Goal: Information Seeking & Learning: Learn about a topic

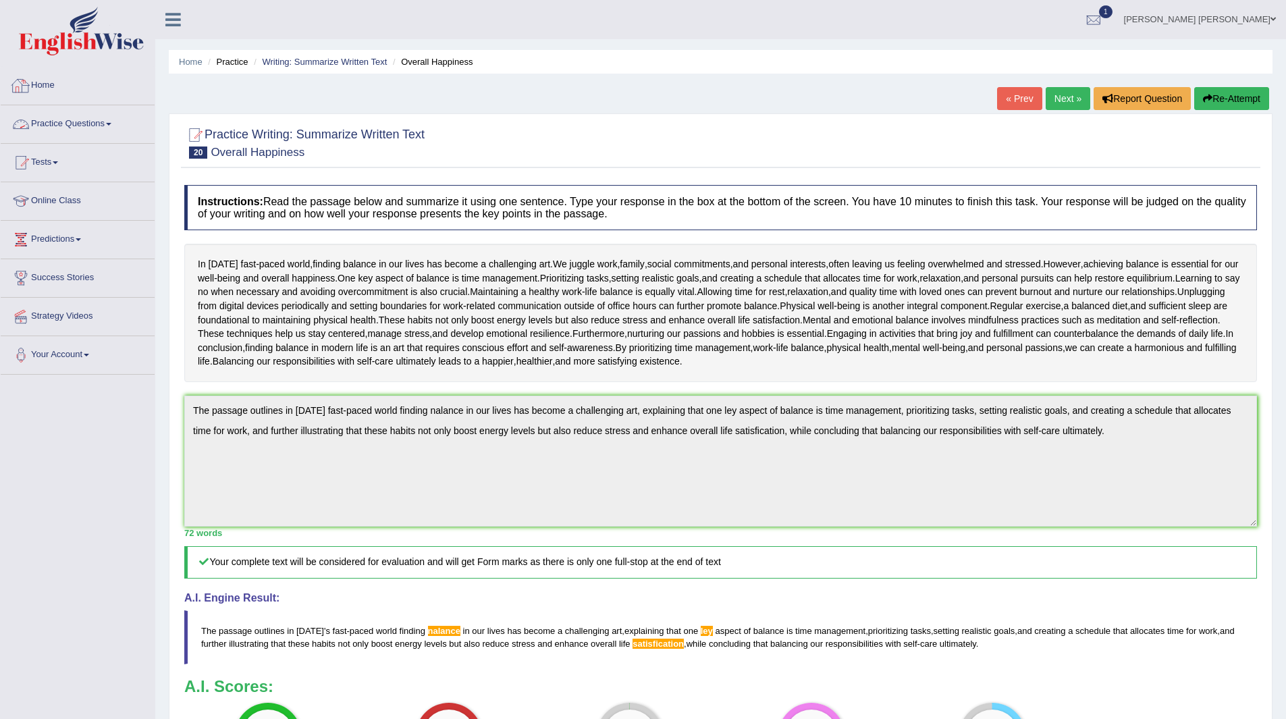
click at [49, 82] on link "Home" at bounding box center [78, 84] width 154 height 34
click at [1112, 7] on span "1" at bounding box center [1105, 11] width 13 height 13
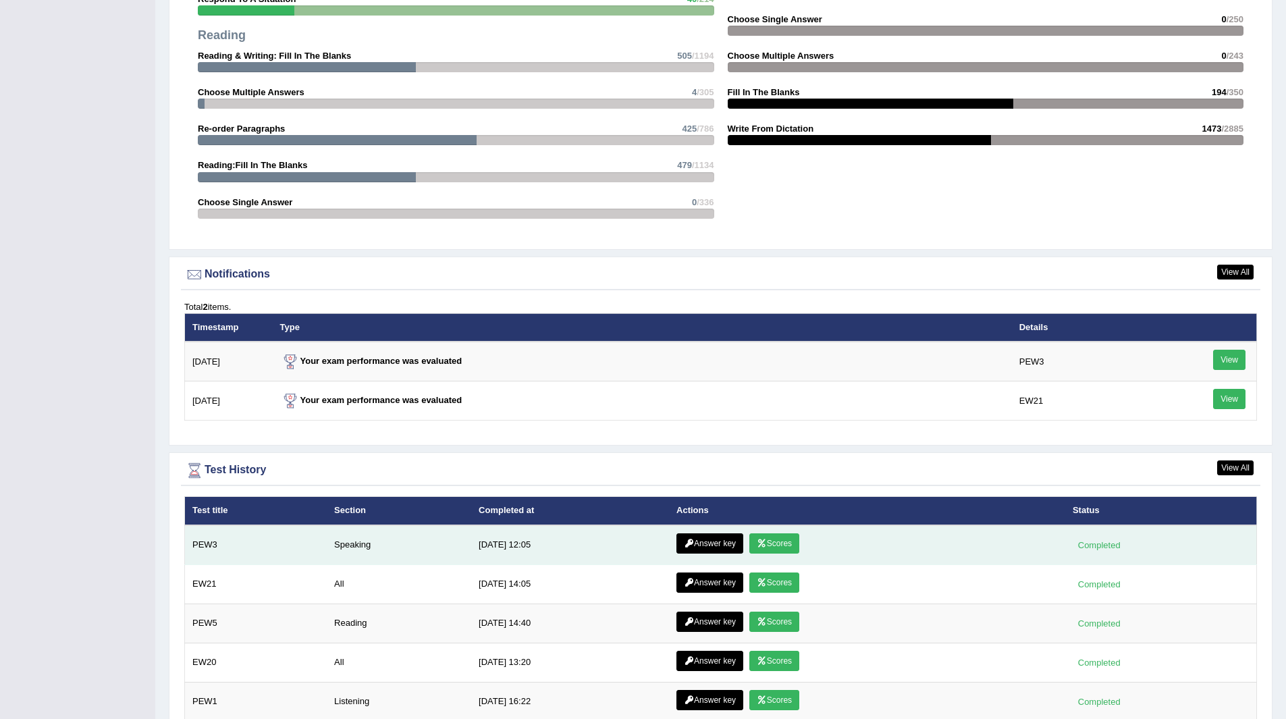
scroll to position [1417, 0]
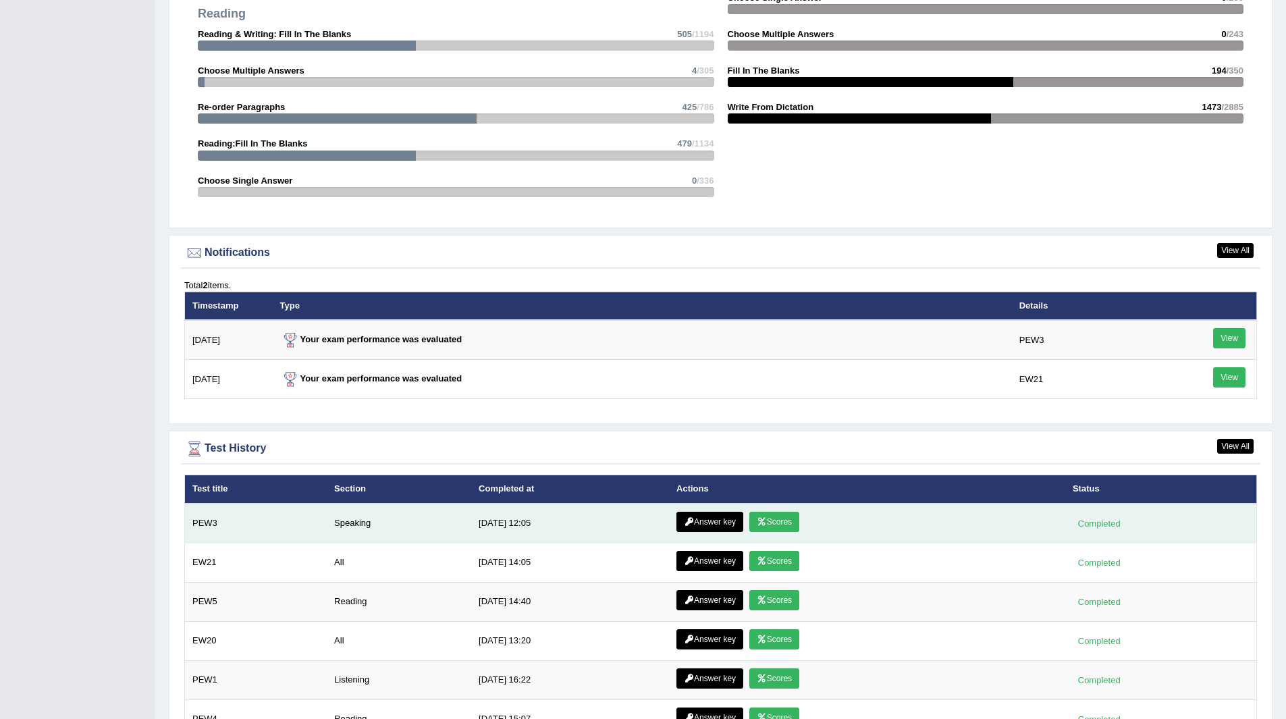
click at [770, 522] on link "Scores" at bounding box center [774, 522] width 50 height 20
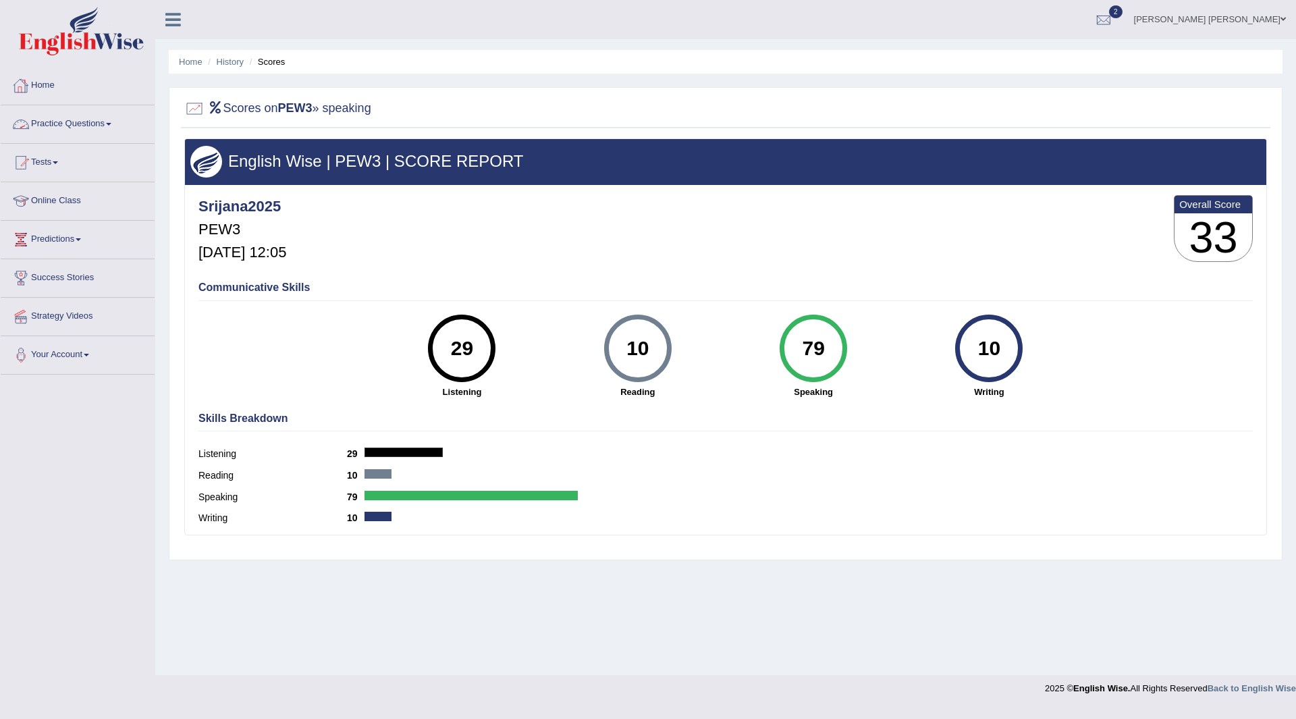
click at [42, 82] on link "Home" at bounding box center [78, 84] width 154 height 34
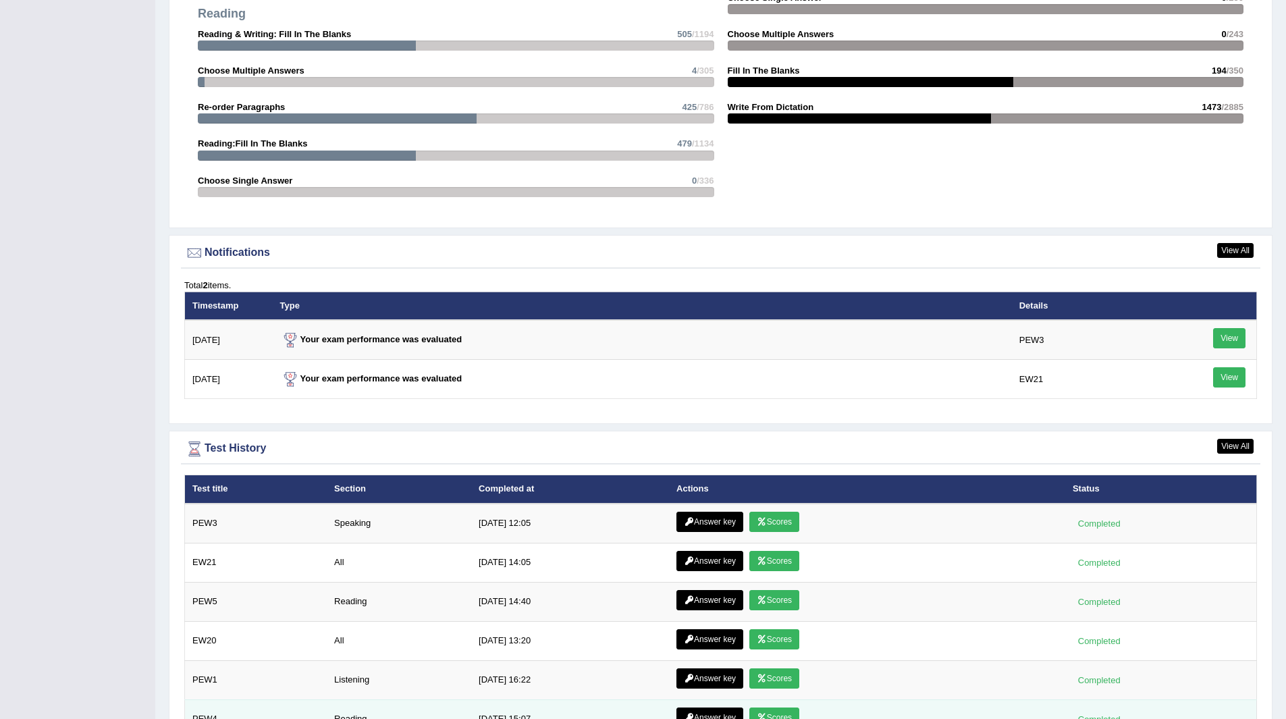
scroll to position [1581, 0]
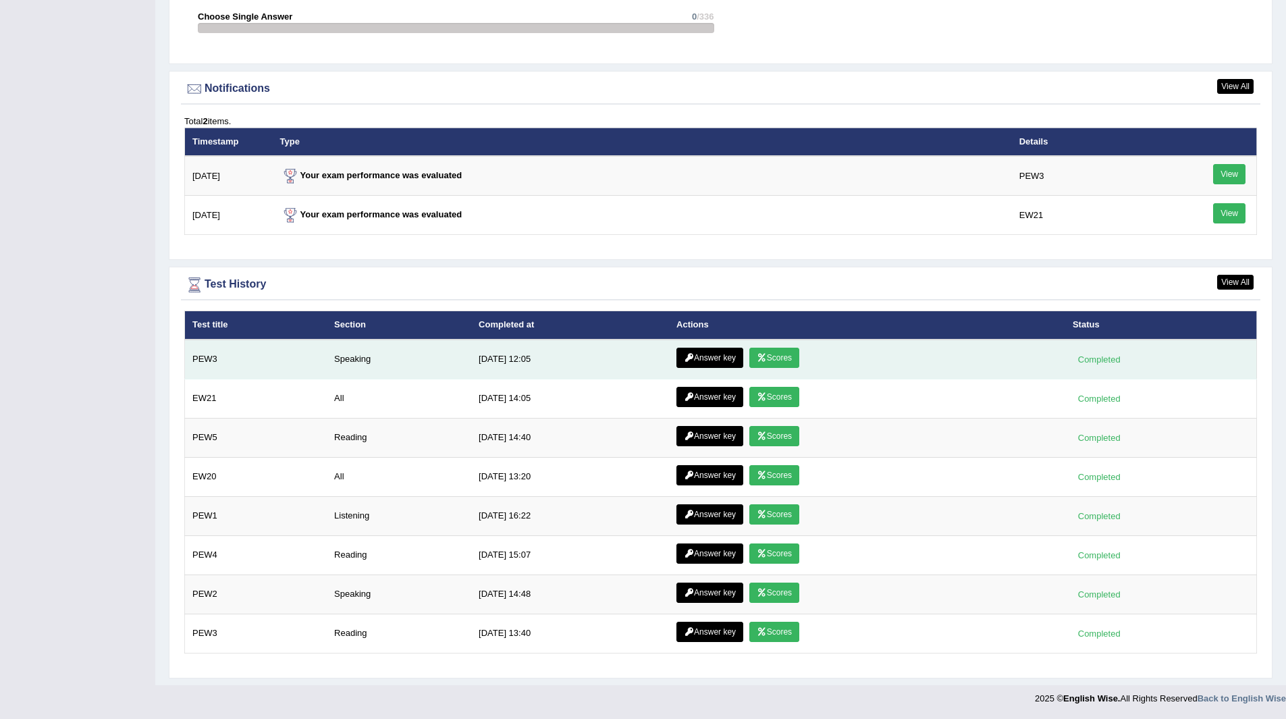
click at [704, 354] on link "Answer key" at bounding box center [709, 358] width 67 height 20
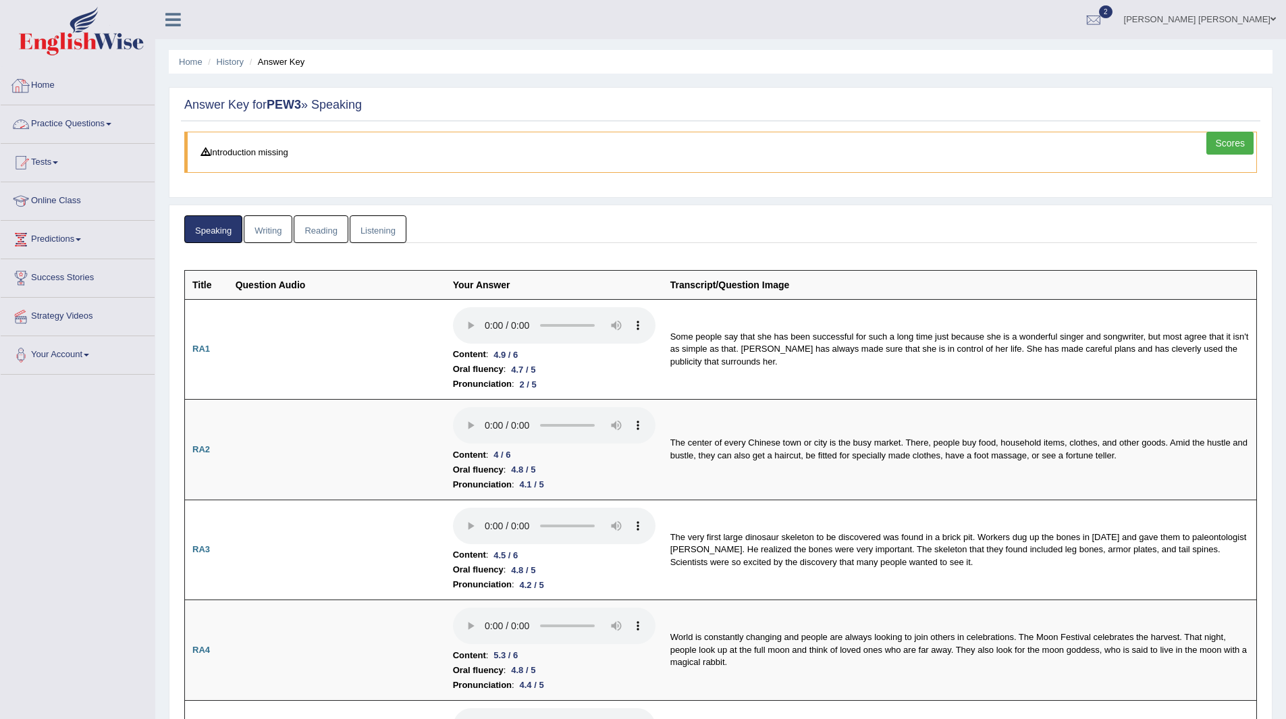
click at [51, 79] on link "Home" at bounding box center [78, 84] width 154 height 34
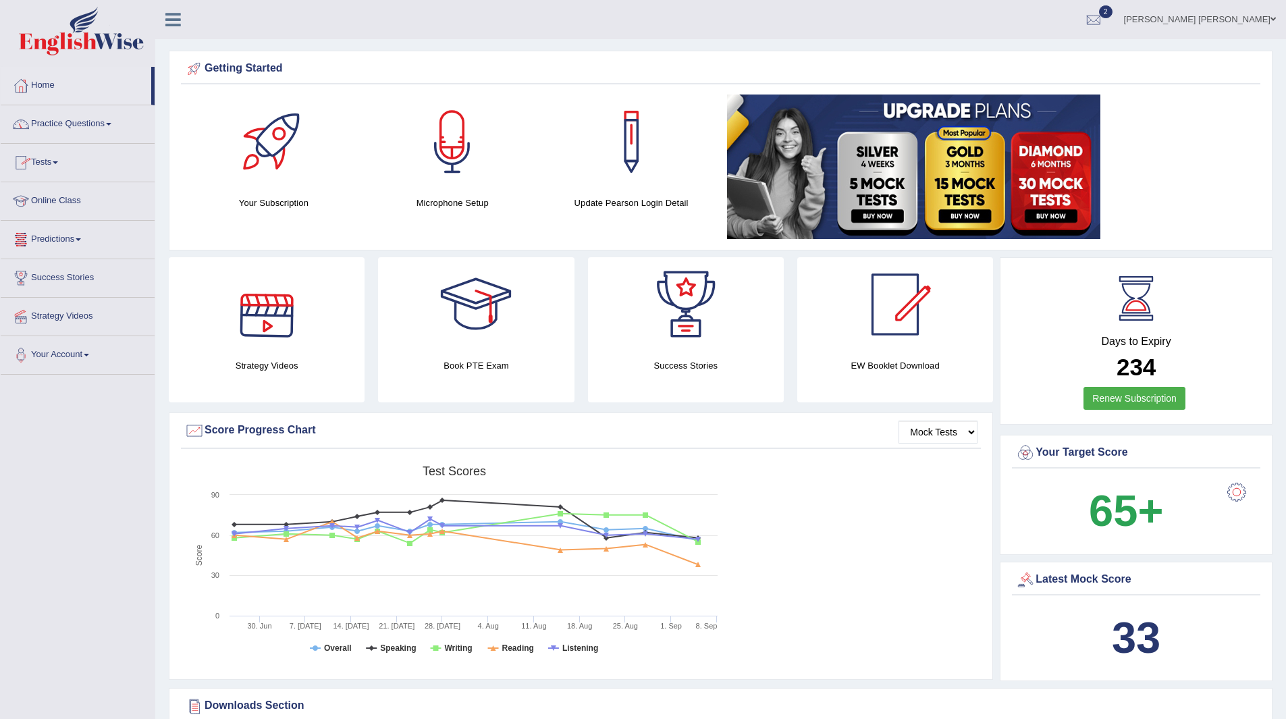
click at [73, 124] on link "Practice Questions" at bounding box center [78, 122] width 154 height 34
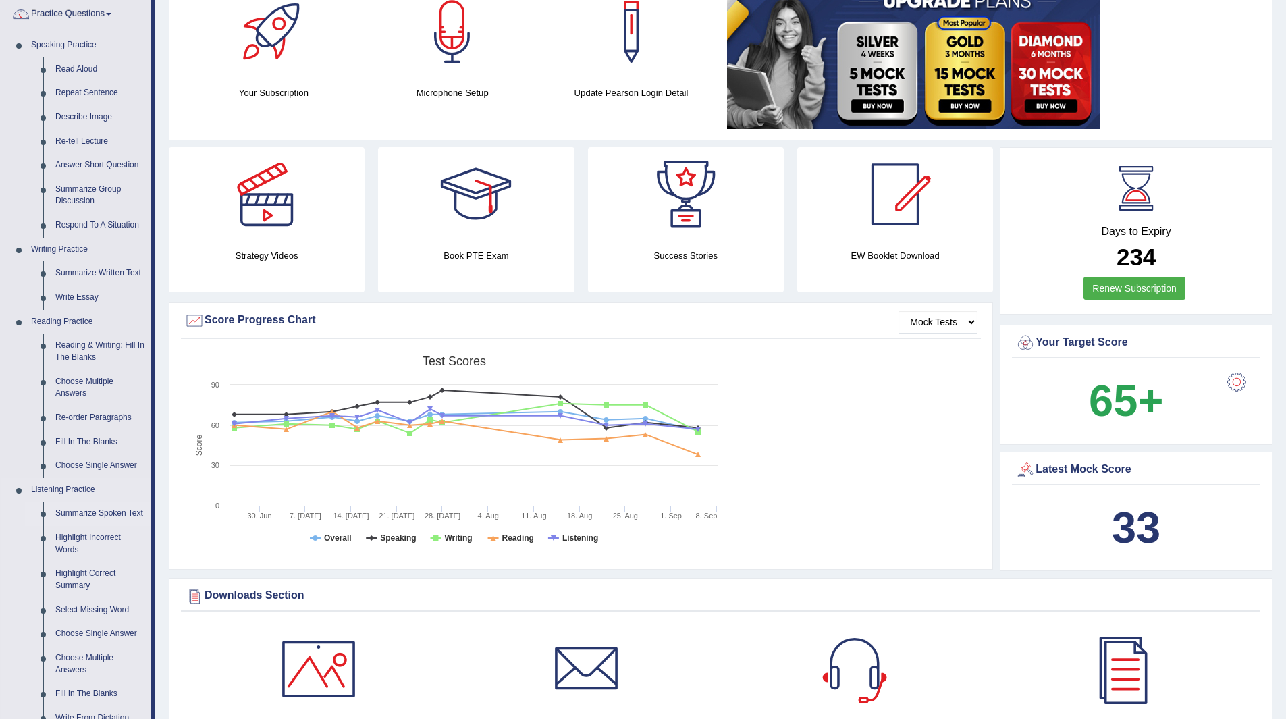
scroll to position [202, 0]
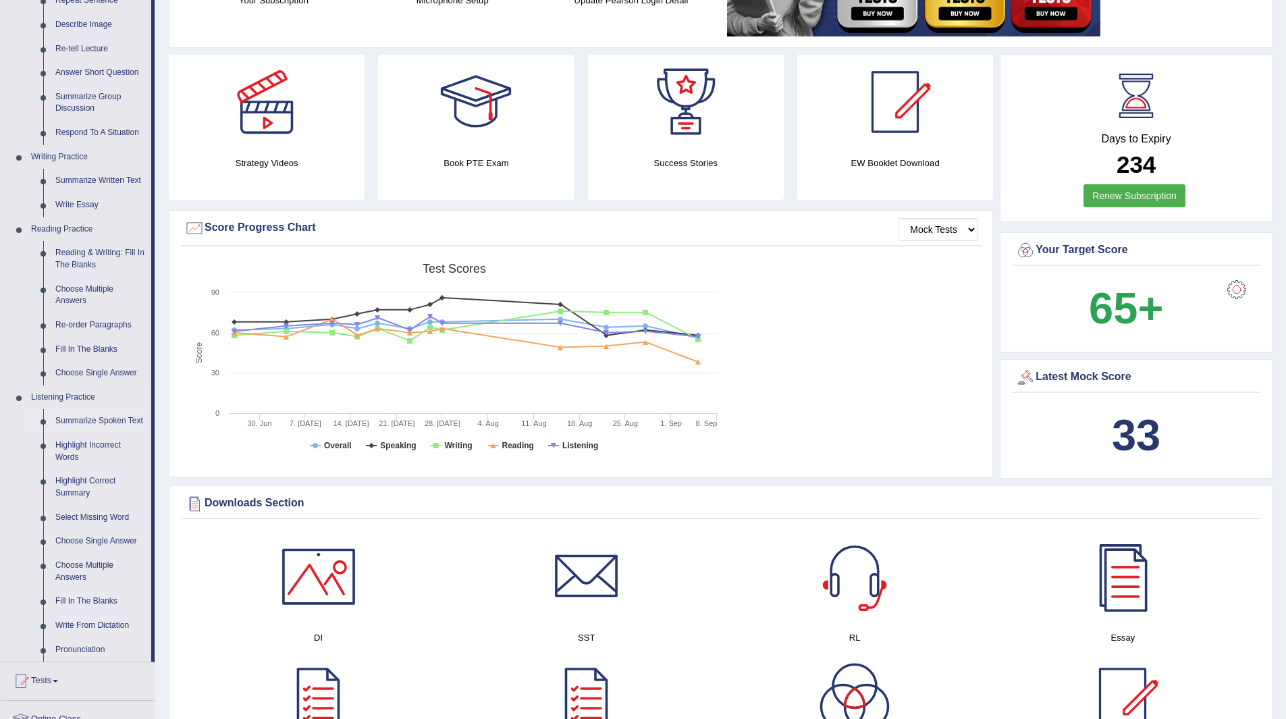
click at [86, 418] on link "Summarize Spoken Text" at bounding box center [100, 421] width 102 height 24
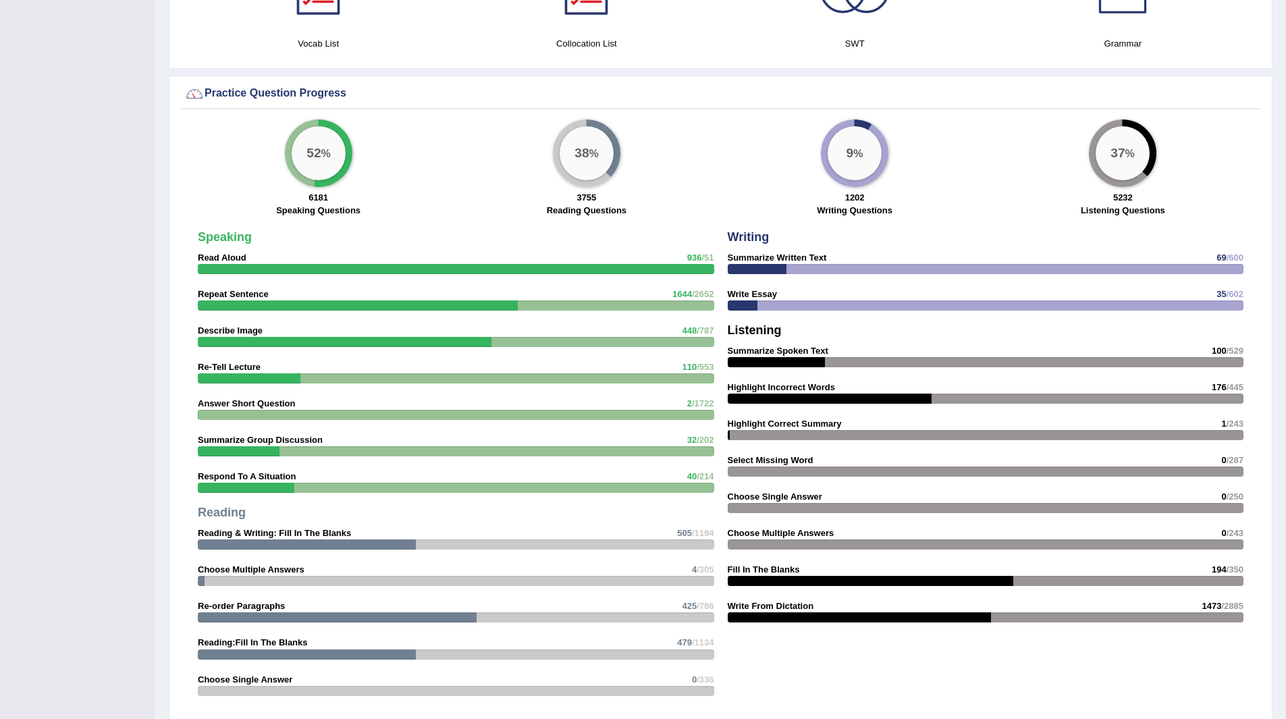
scroll to position [865, 0]
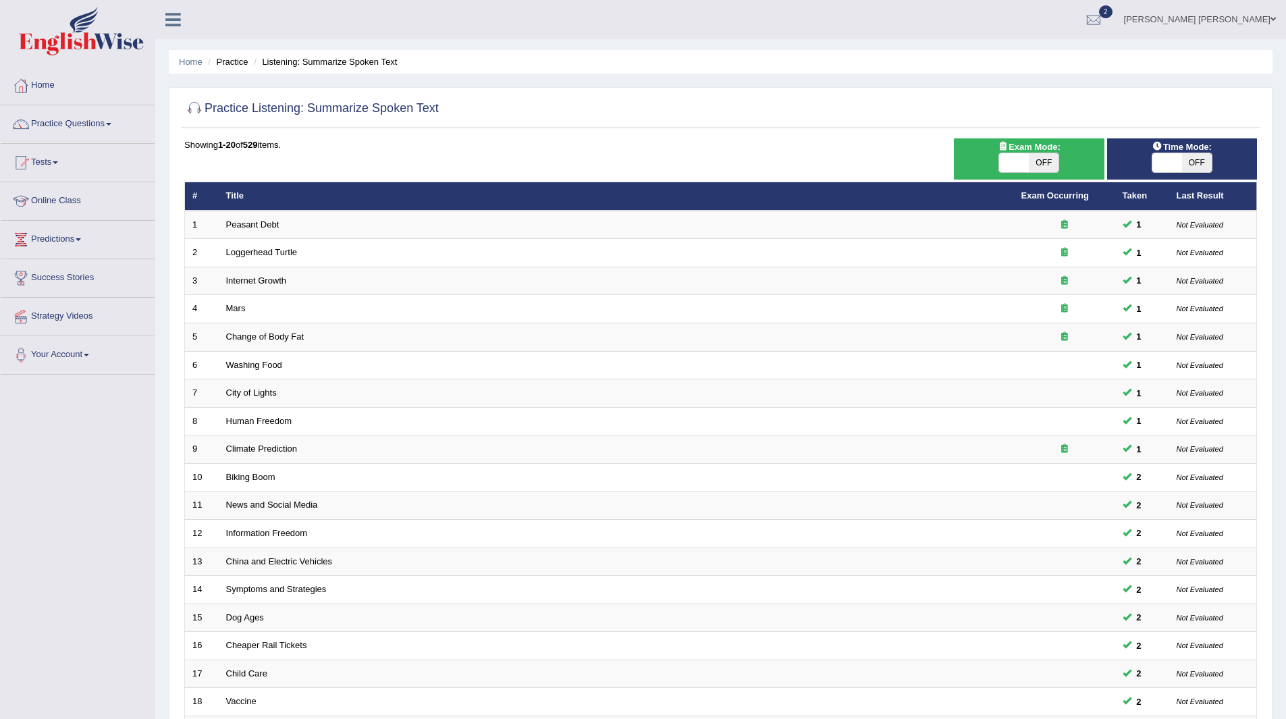
click at [1200, 164] on span "OFF" at bounding box center [1197, 162] width 30 height 19
checkbox input "true"
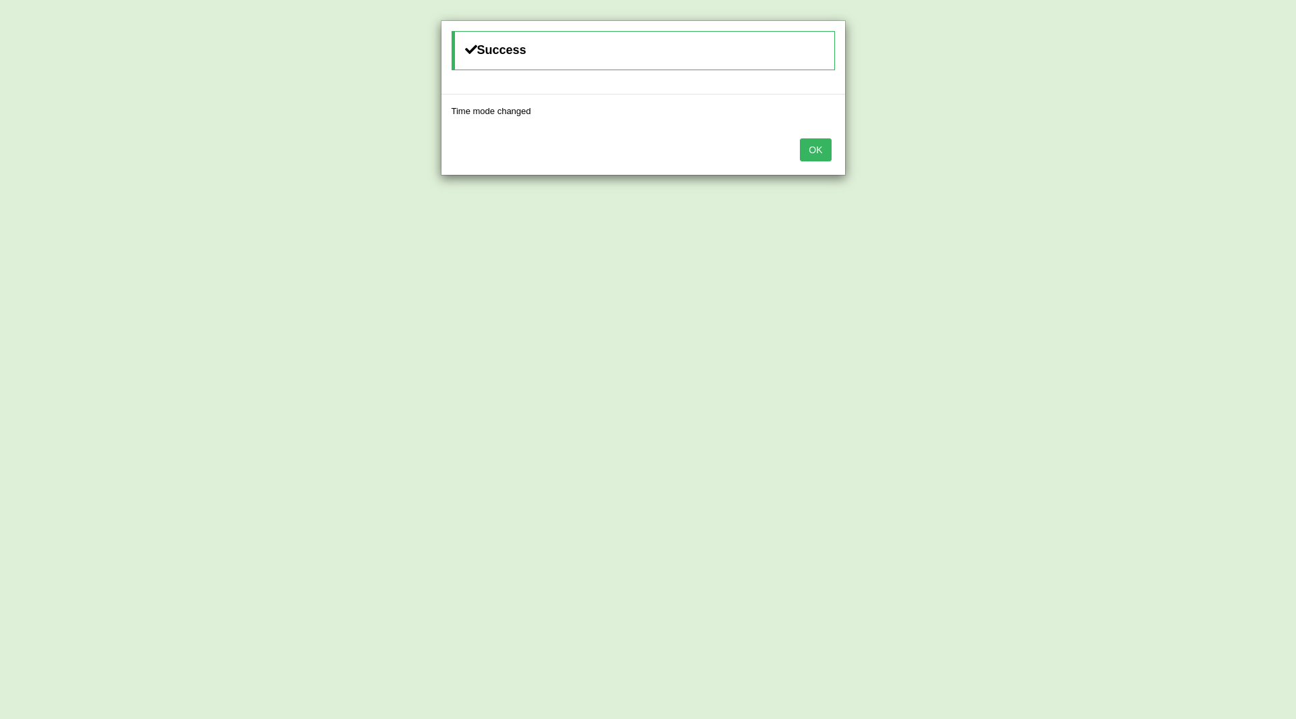
click at [817, 146] on button "OK" at bounding box center [815, 149] width 31 height 23
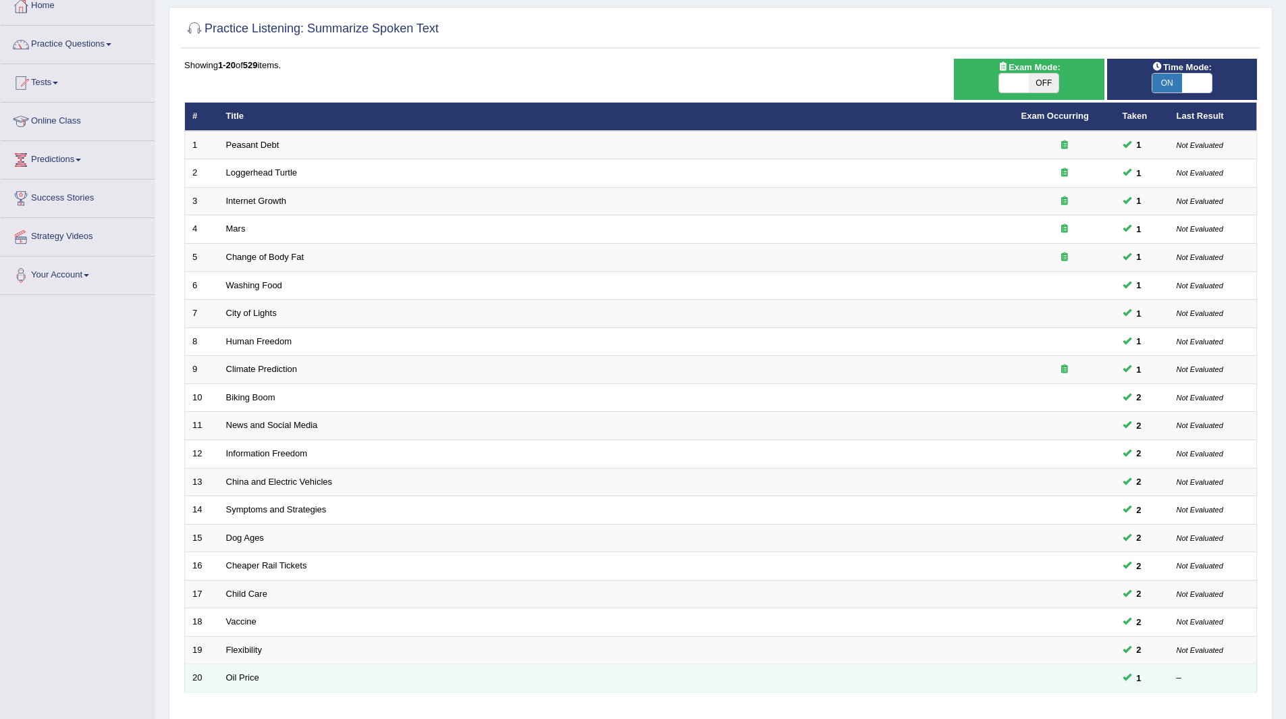
scroll to position [175, 0]
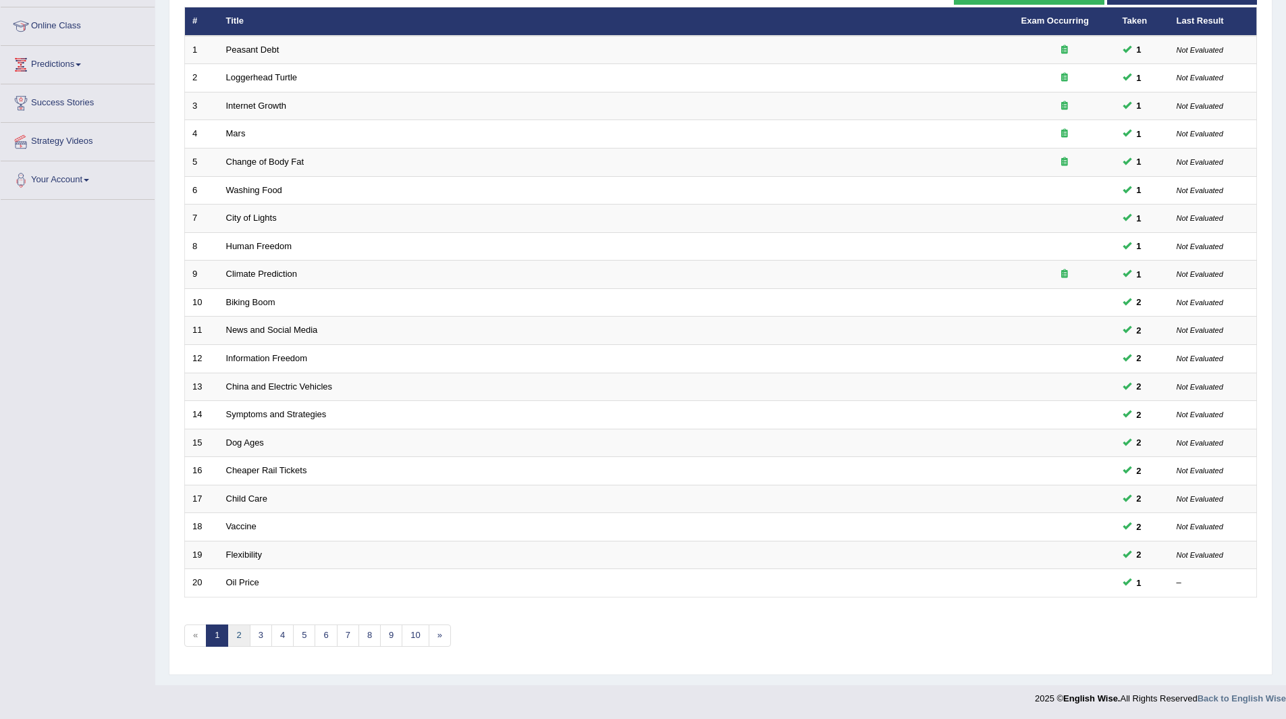
click at [233, 631] on link "2" at bounding box center [238, 635] width 22 height 22
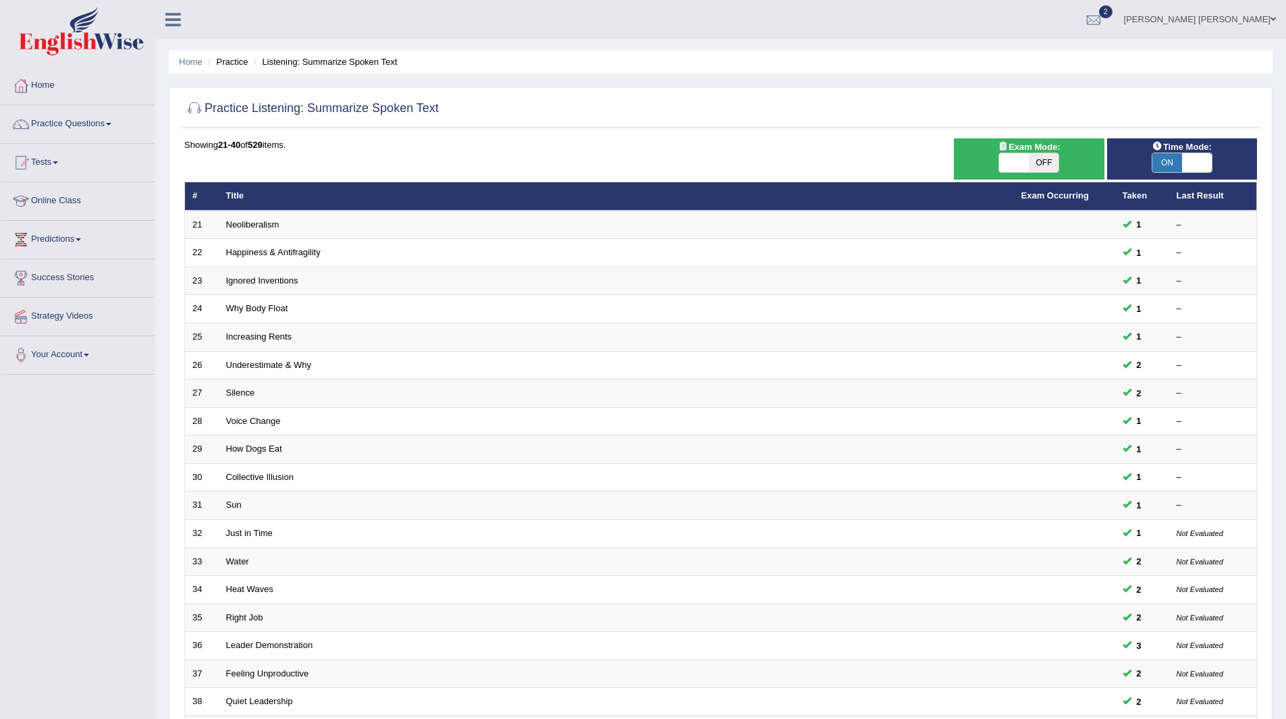
scroll to position [175, 0]
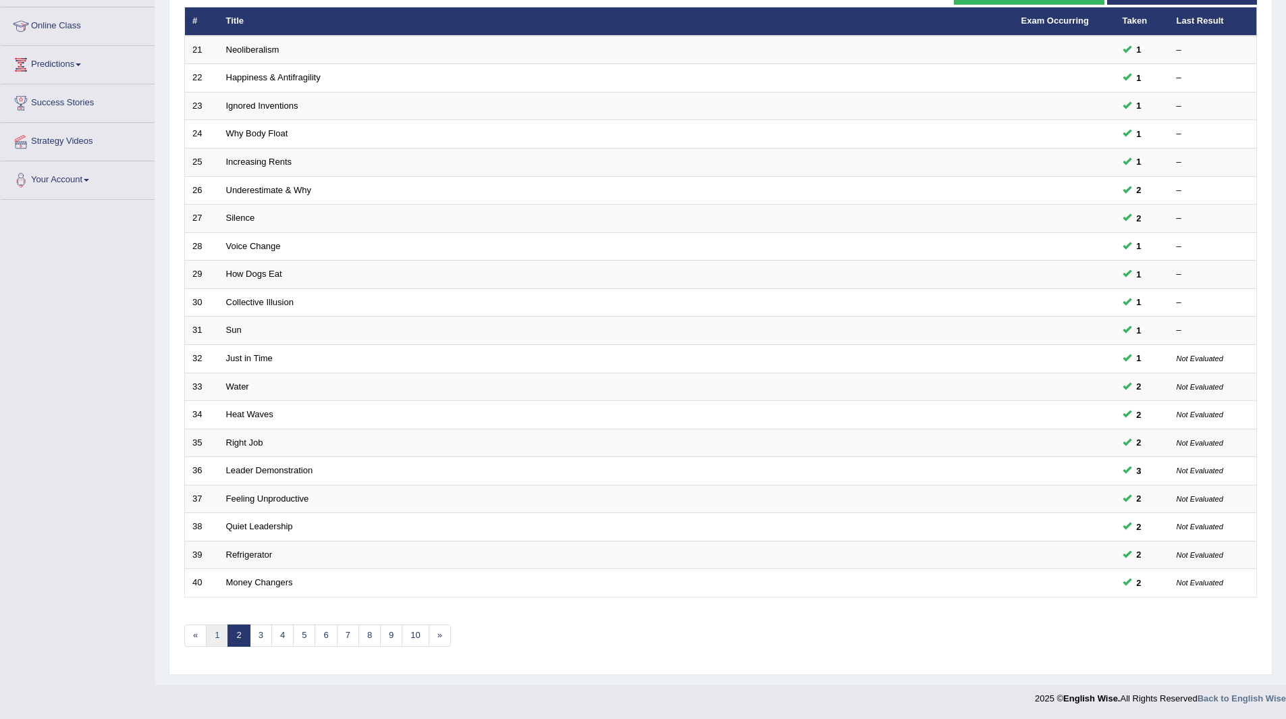
click at [223, 638] on link "1" at bounding box center [217, 635] width 22 height 22
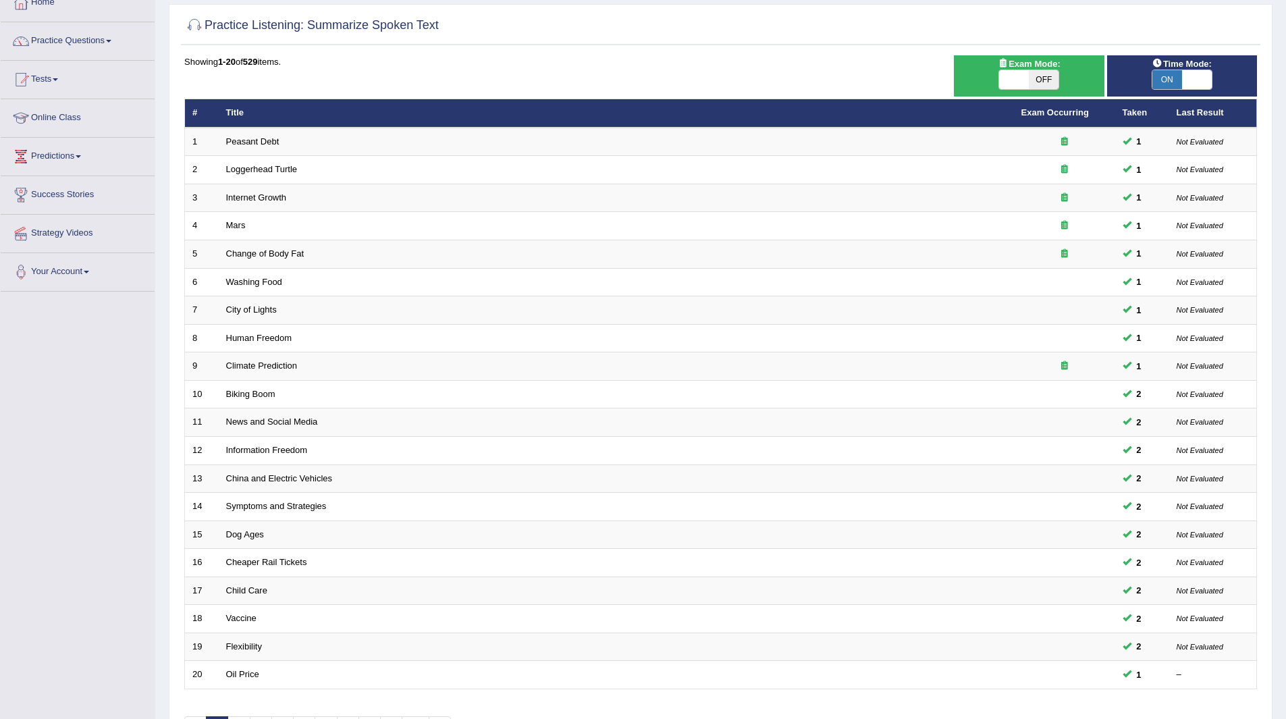
scroll to position [175, 0]
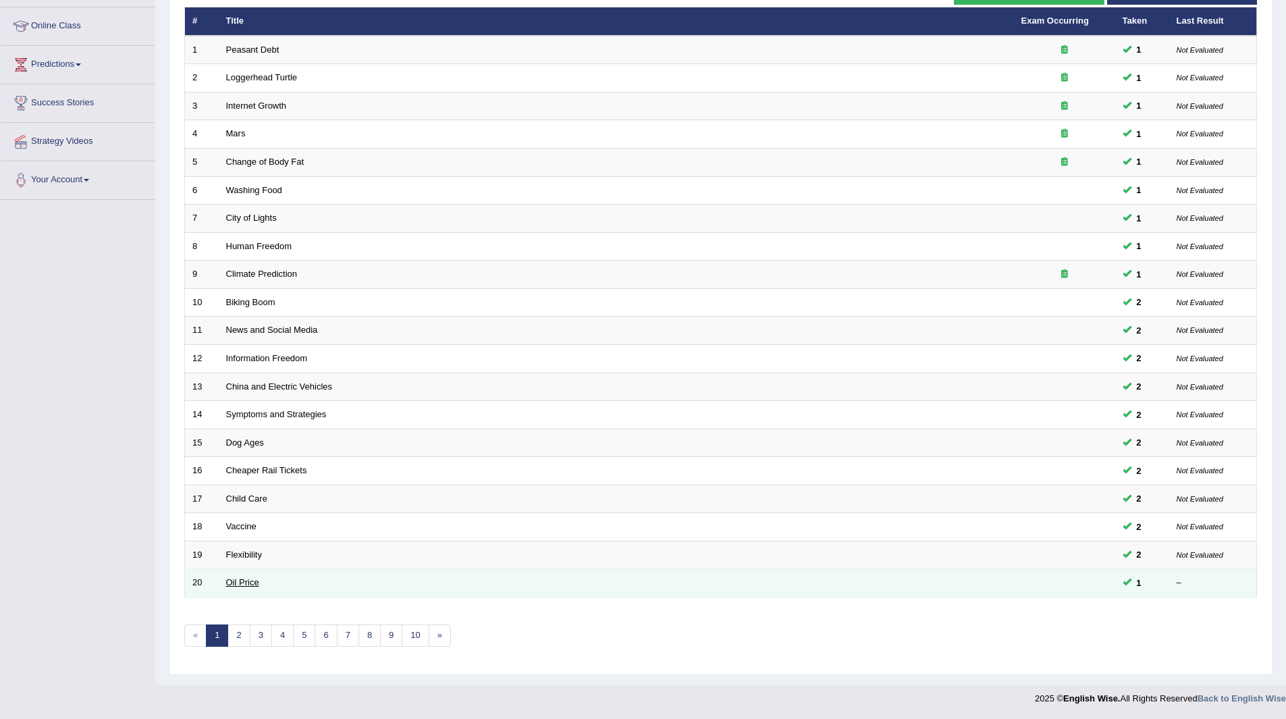
click at [235, 578] on link "Oil Price" at bounding box center [242, 582] width 33 height 10
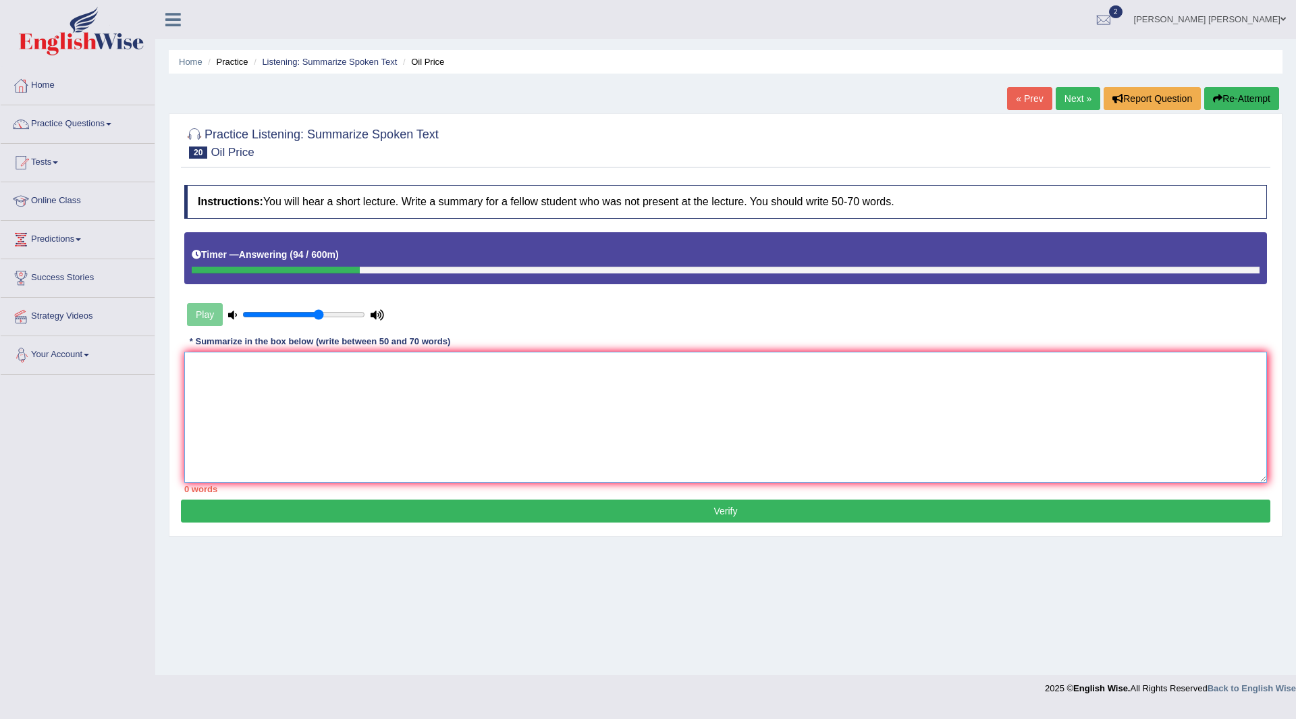
drag, startPoint x: 493, startPoint y: 410, endPoint x: 643, endPoint y: 388, distance: 151.4
click at [643, 388] on textarea at bounding box center [725, 417] width 1083 height 131
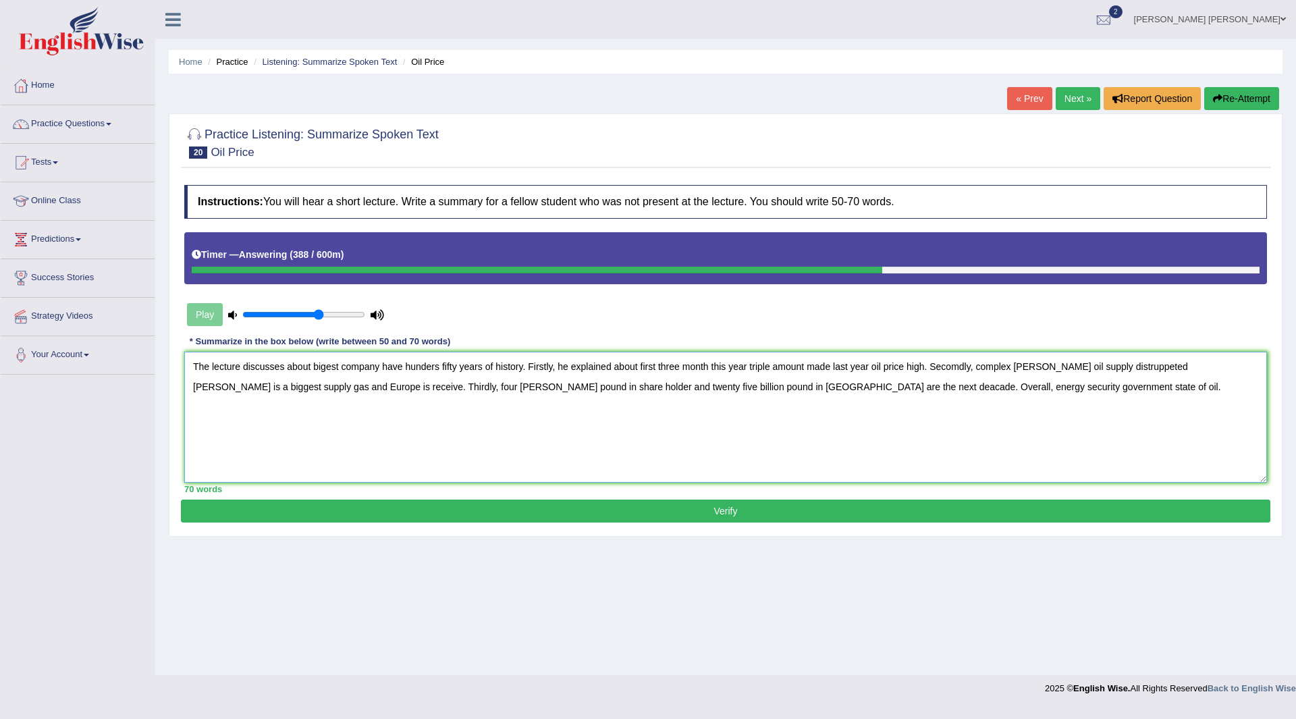
type textarea "The lecture discusses about bigest company have hunders fifty years of history.…"
click at [600, 514] on button "Verify" at bounding box center [725, 510] width 1089 height 23
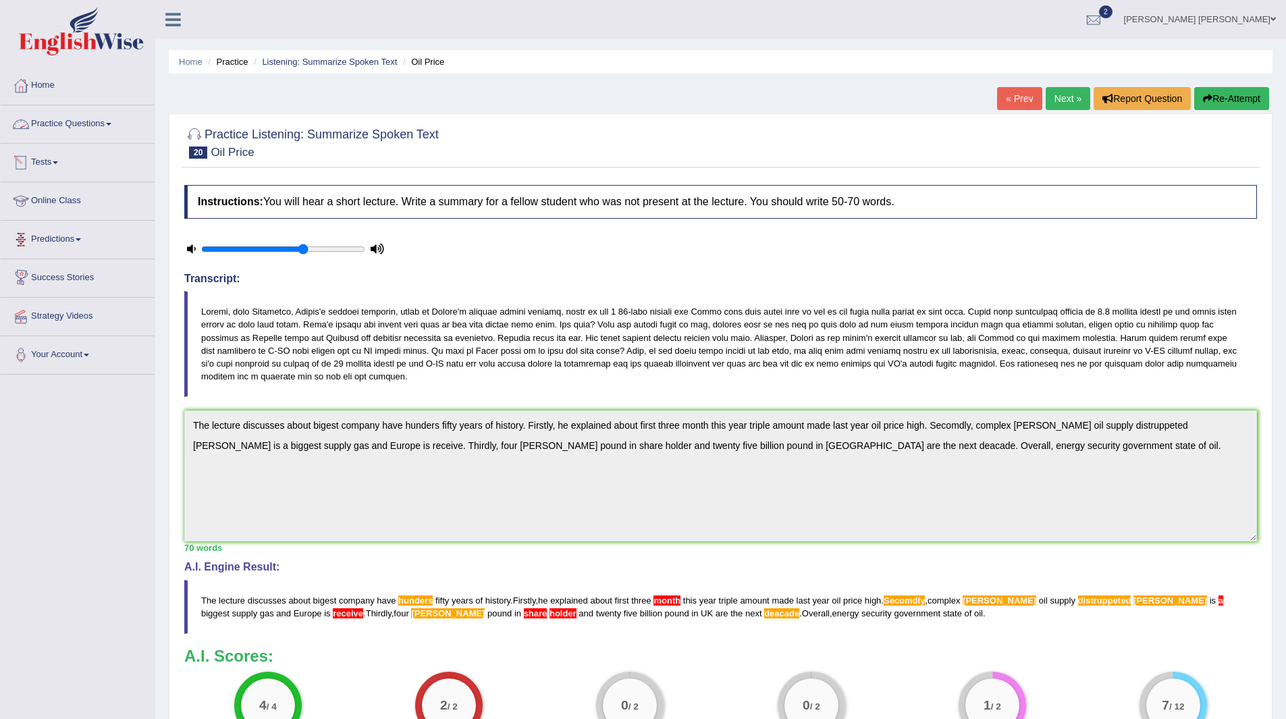
click at [53, 123] on link "Practice Questions" at bounding box center [78, 122] width 154 height 34
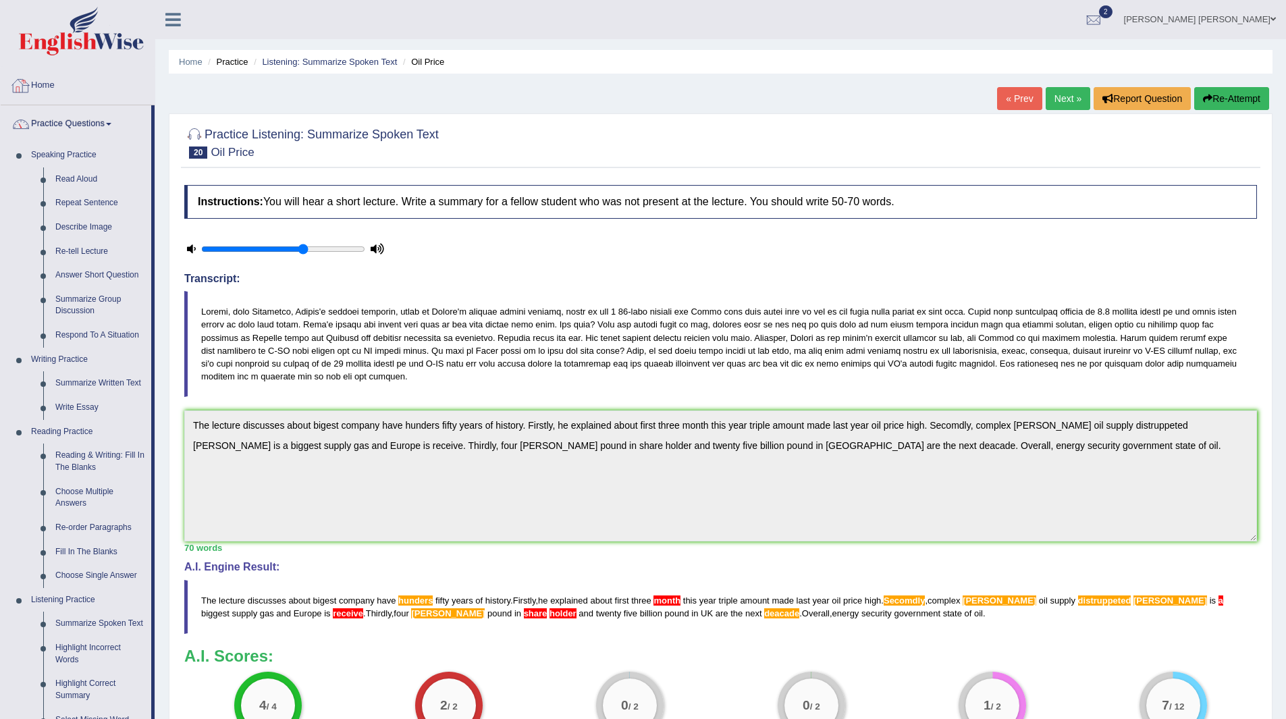
click at [42, 86] on link "Home" at bounding box center [78, 84] width 154 height 34
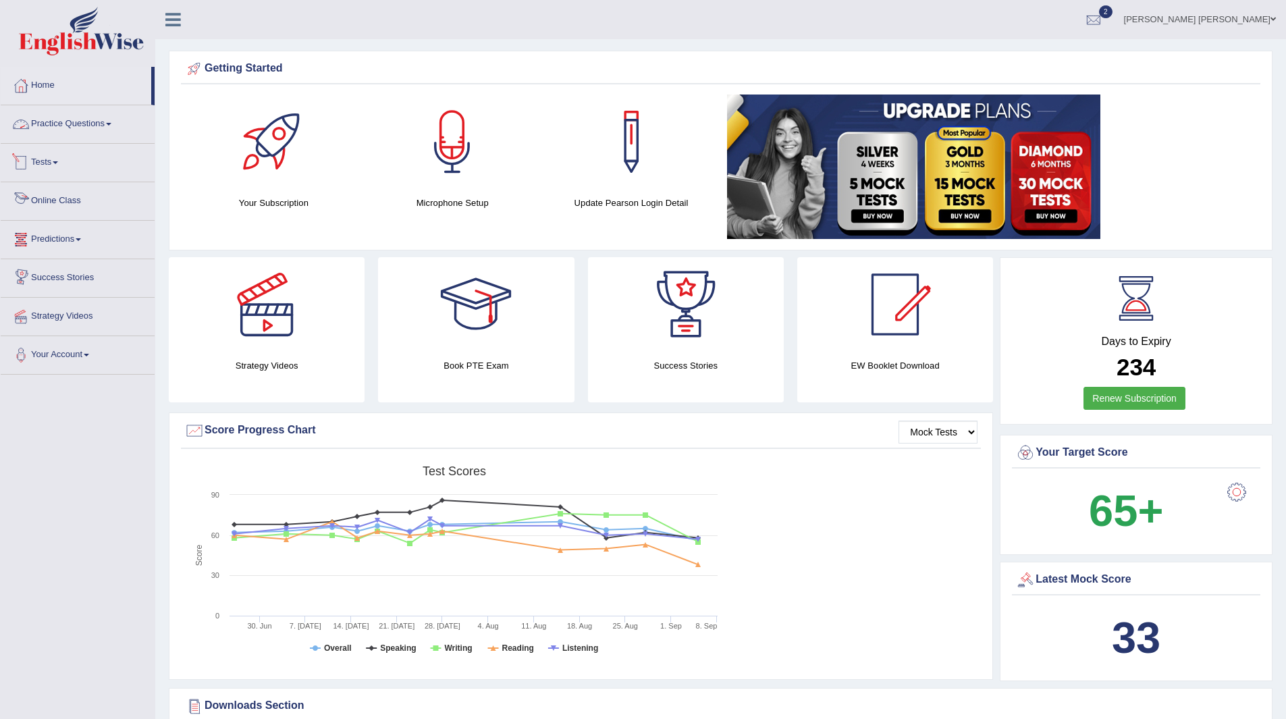
click at [57, 121] on link "Practice Questions" at bounding box center [78, 122] width 154 height 34
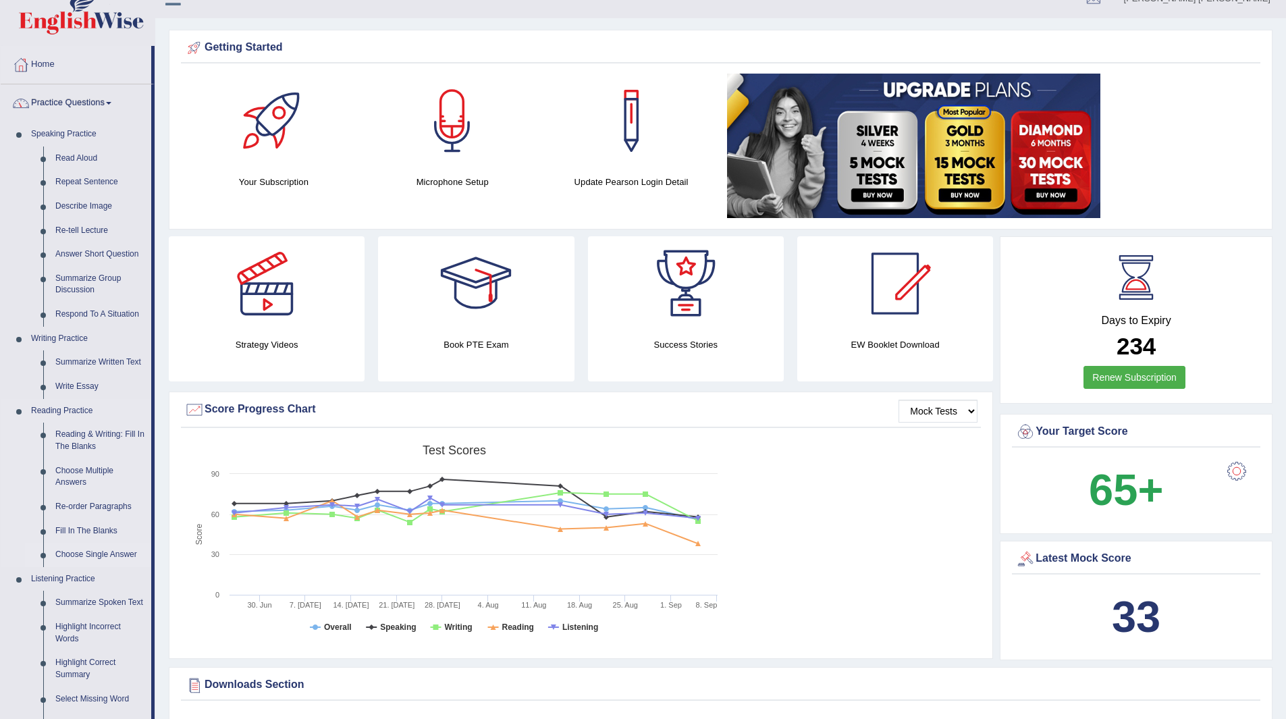
scroll to position [270, 0]
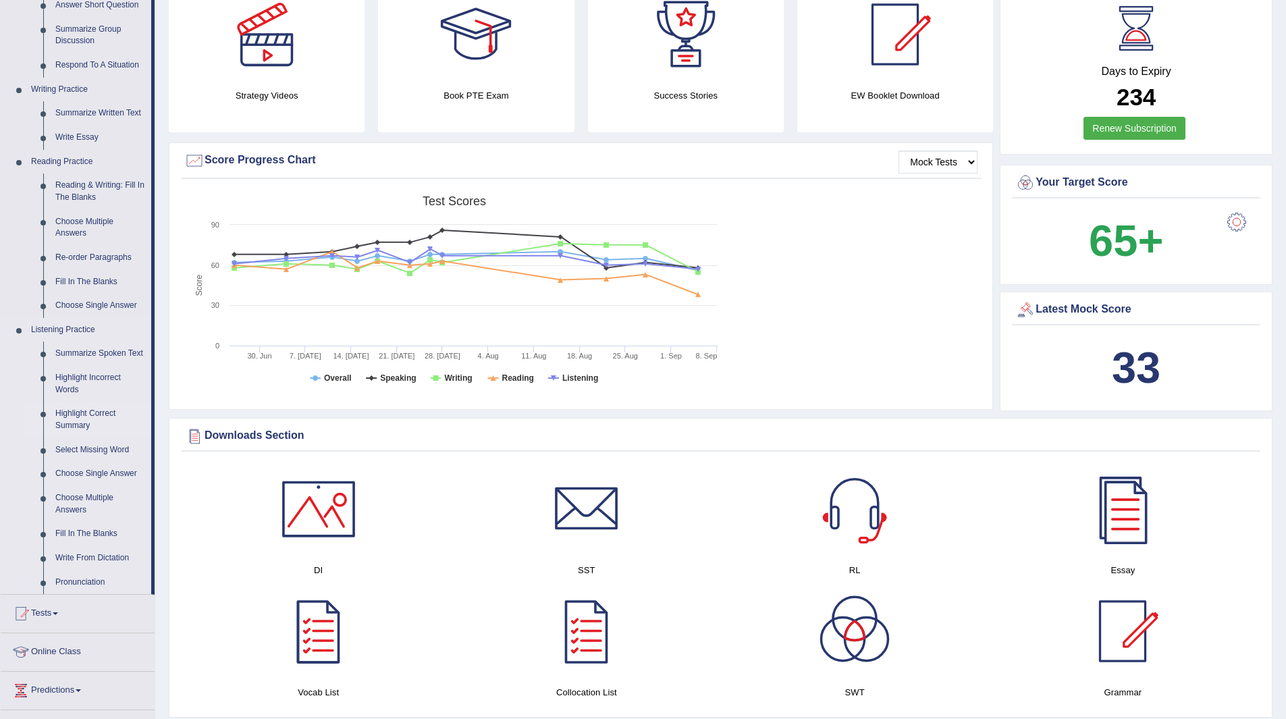
click at [79, 413] on link "Highlight Correct Summary" at bounding box center [100, 420] width 102 height 36
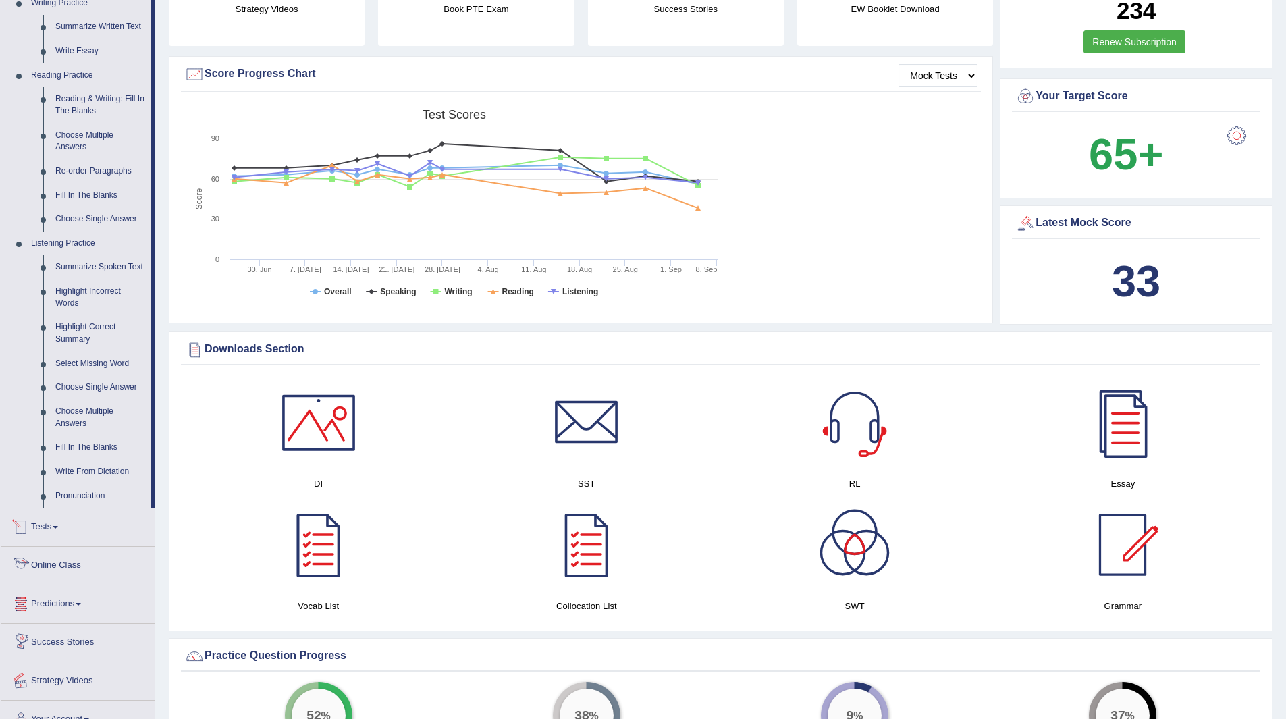
scroll to position [983, 0]
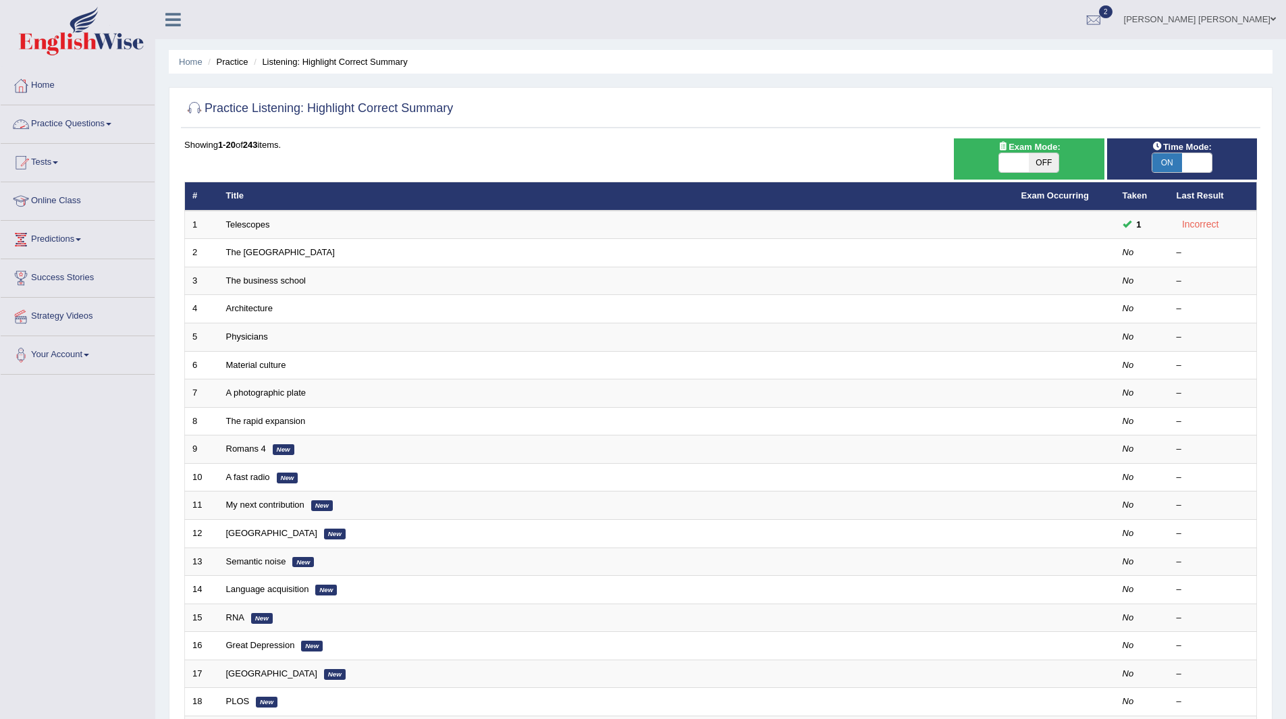
click at [57, 119] on link "Practice Questions" at bounding box center [78, 122] width 154 height 34
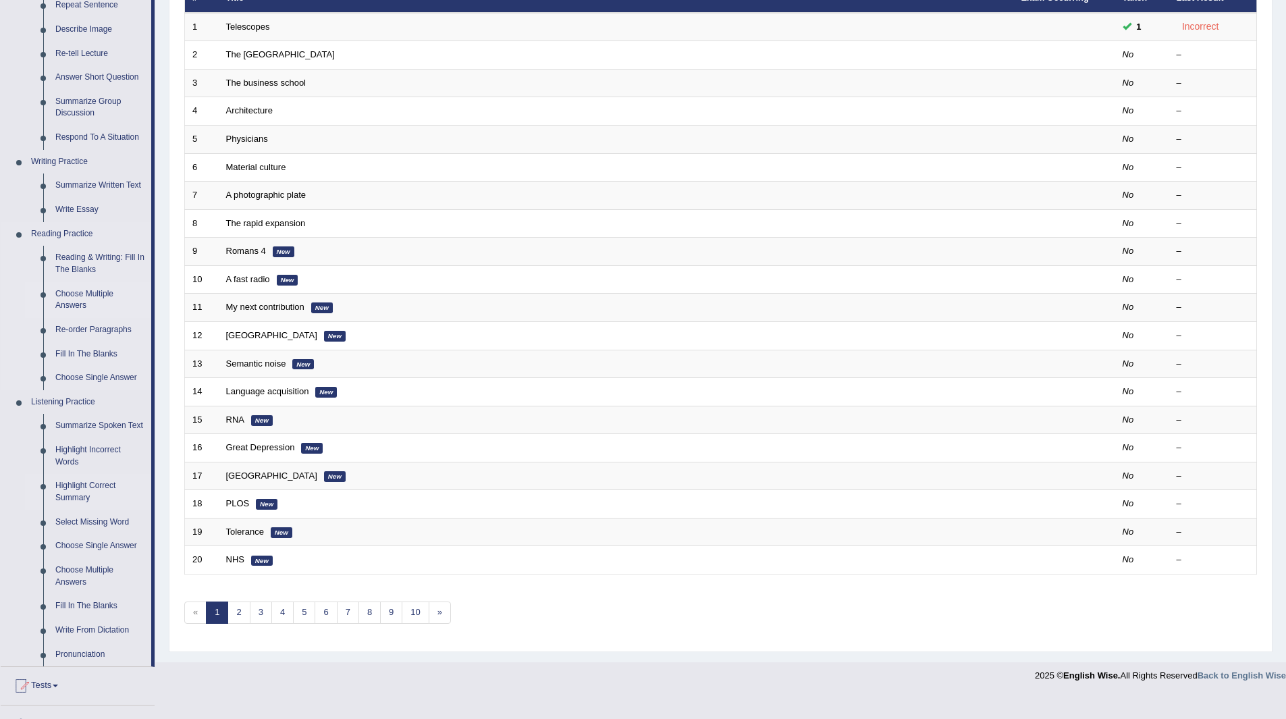
scroll to position [337, 0]
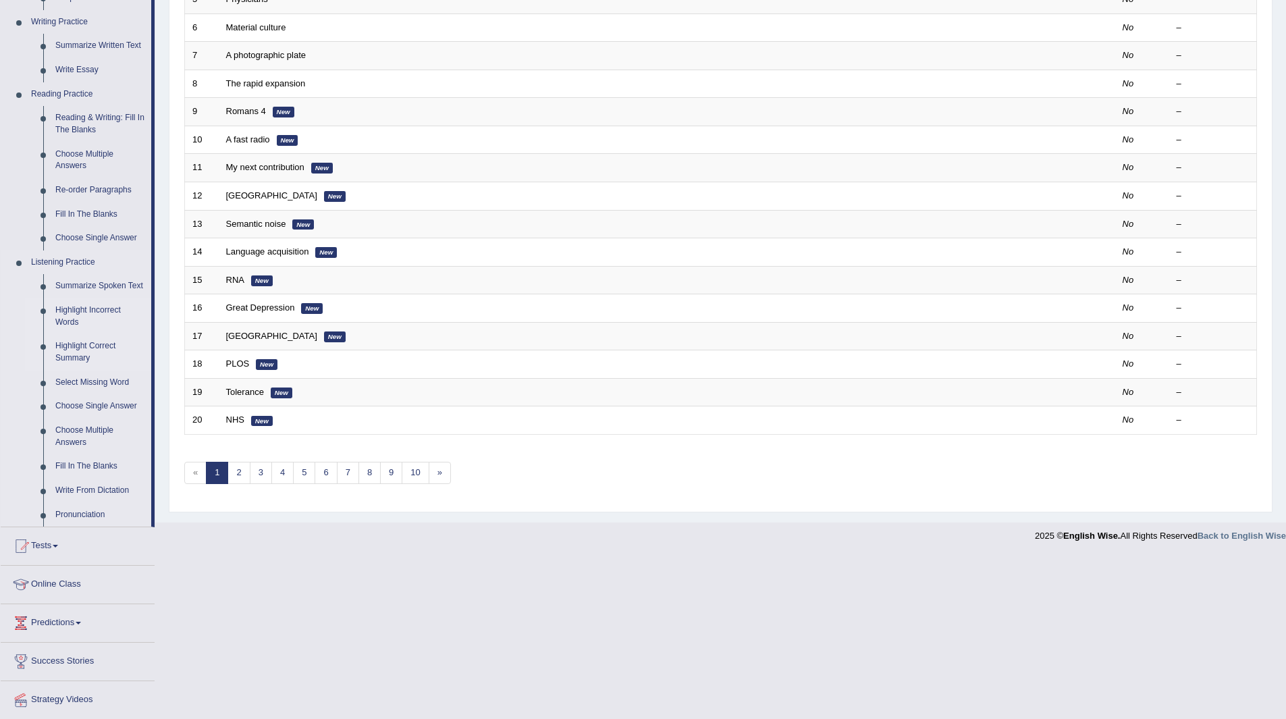
click at [76, 308] on link "Highlight Incorrect Words" at bounding box center [100, 316] width 102 height 36
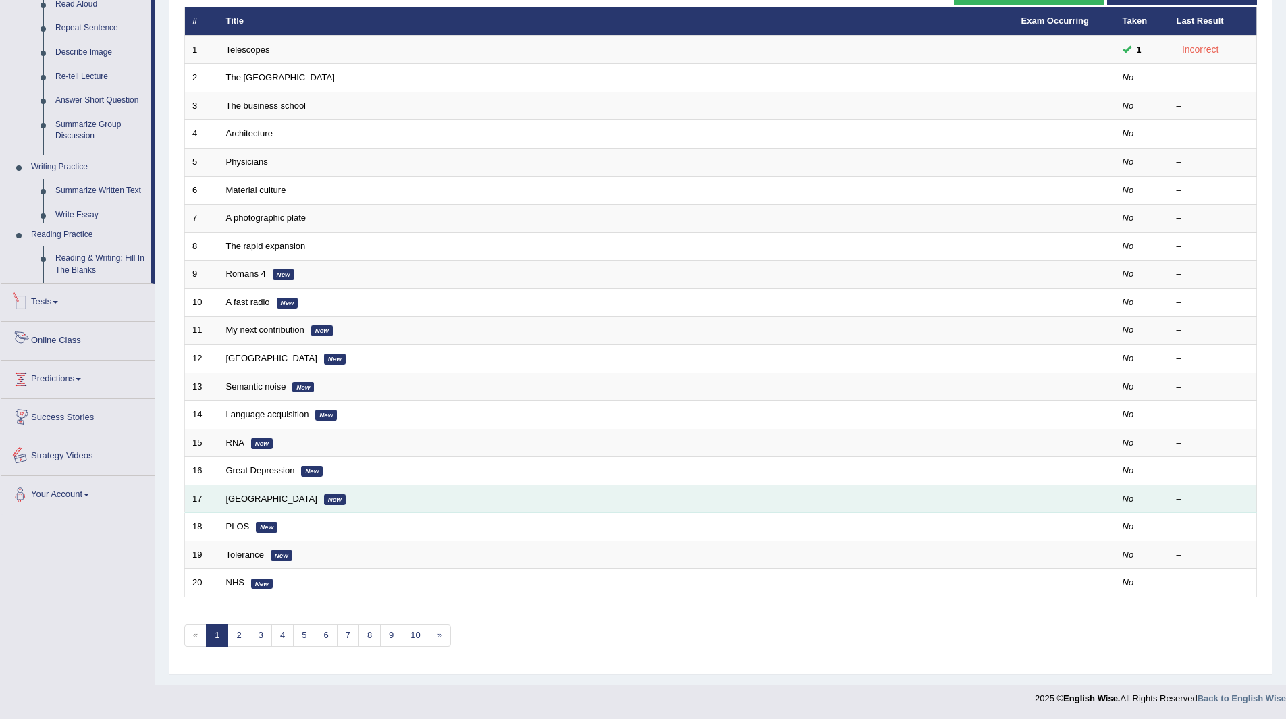
scroll to position [328, 0]
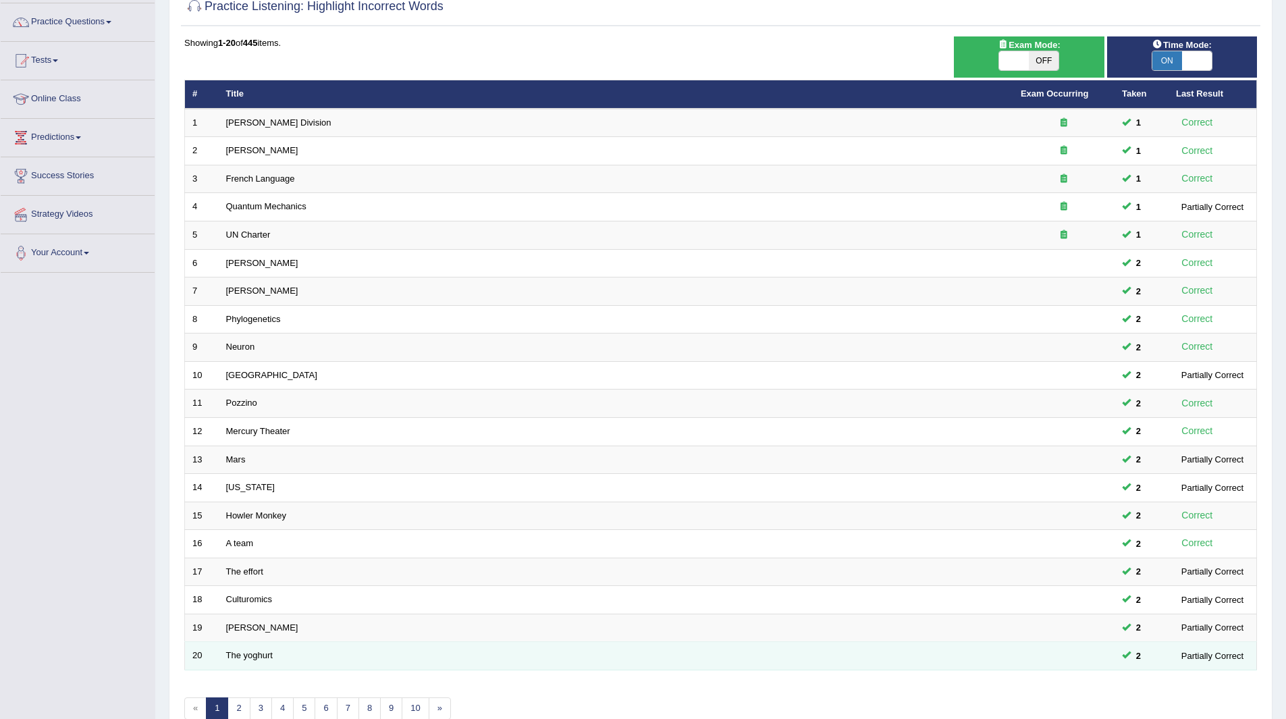
scroll to position [175, 0]
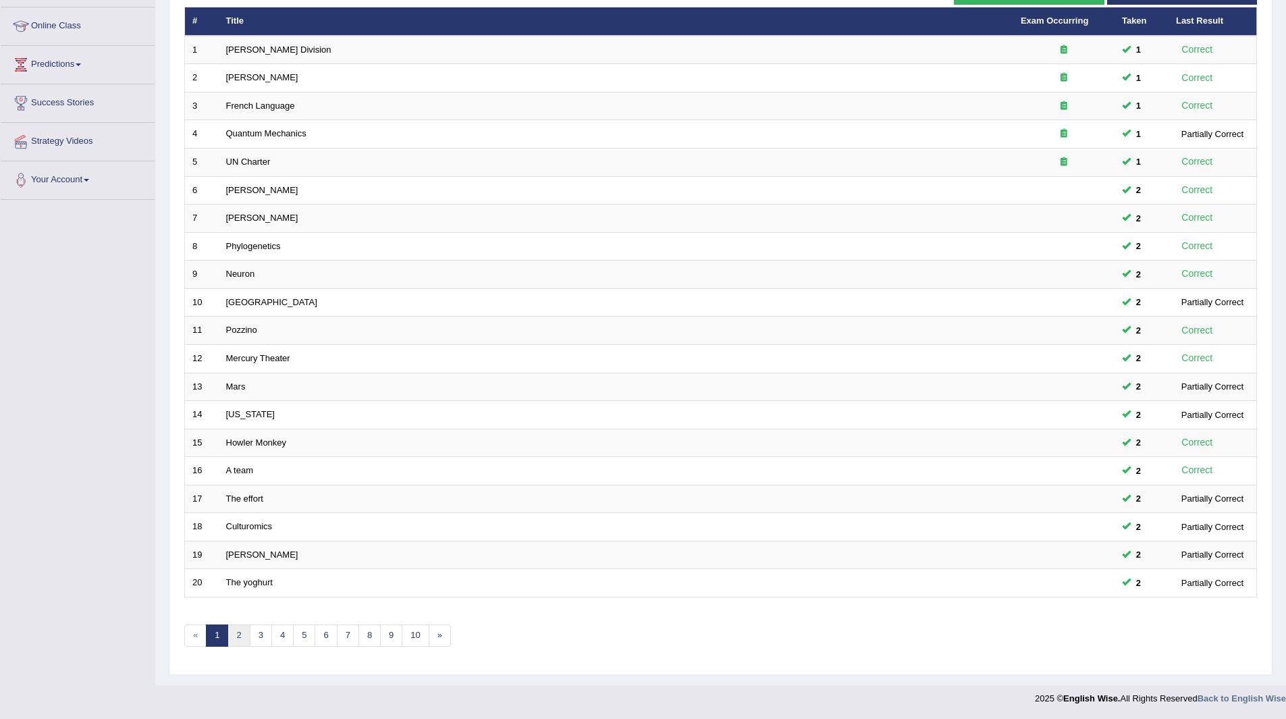
click at [248, 634] on link "2" at bounding box center [238, 635] width 22 height 22
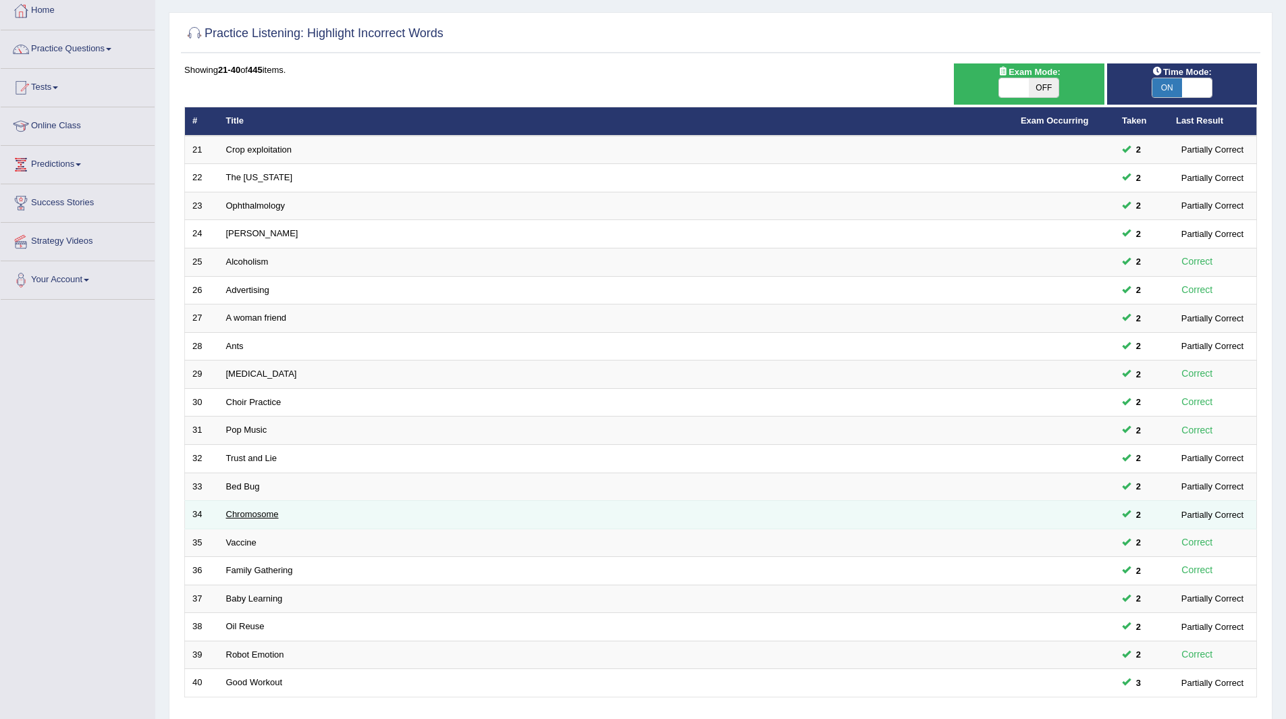
scroll to position [175, 0]
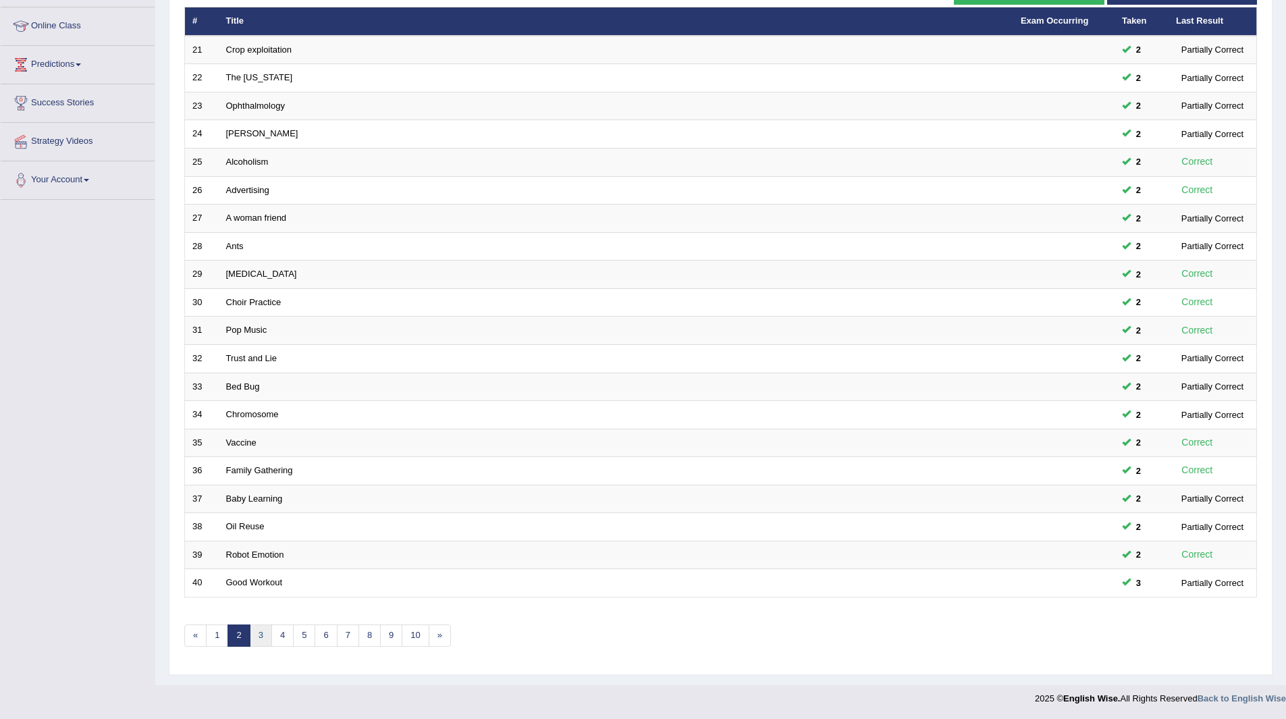
click at [258, 631] on link "3" at bounding box center [261, 635] width 22 height 22
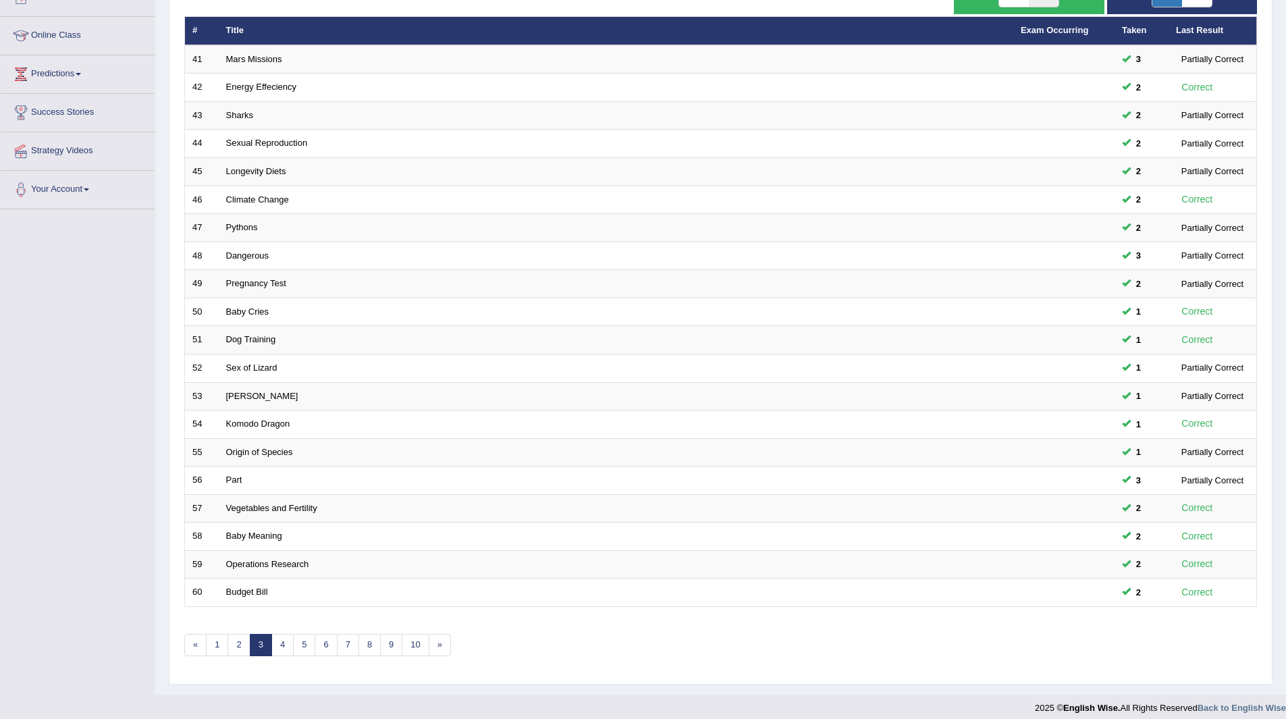
scroll to position [175, 0]
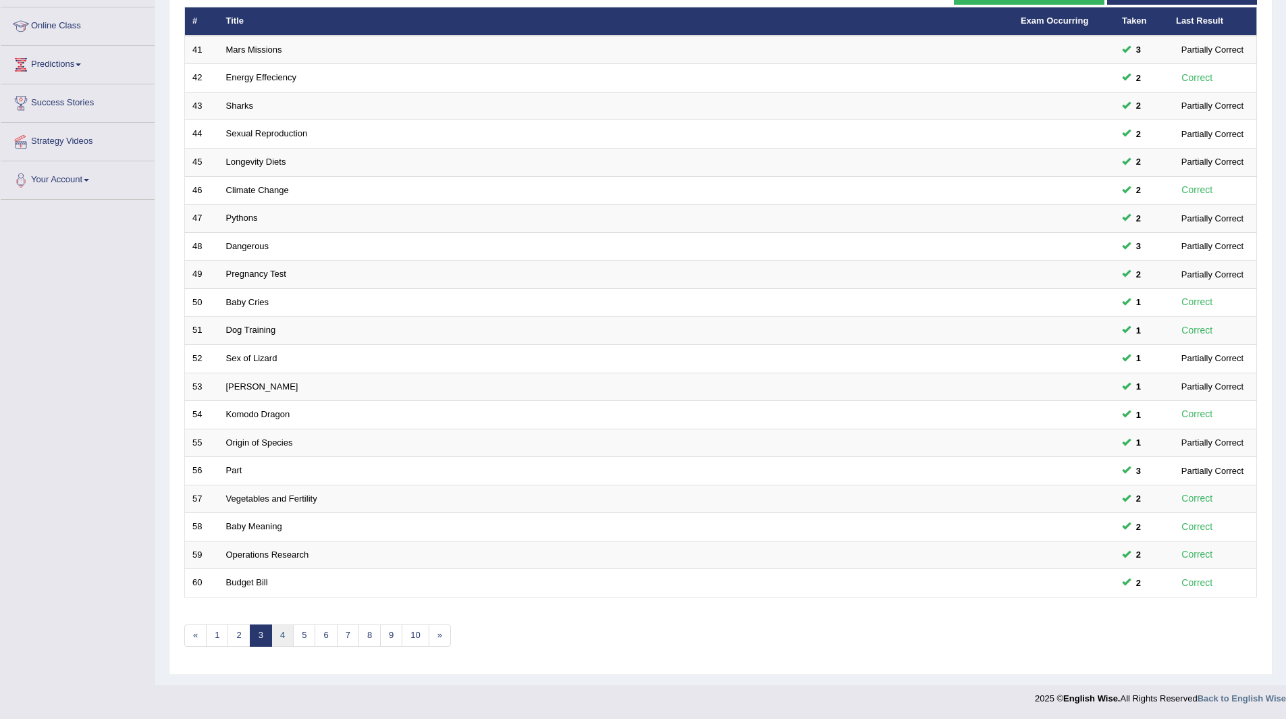
click at [279, 636] on link "4" at bounding box center [282, 635] width 22 height 22
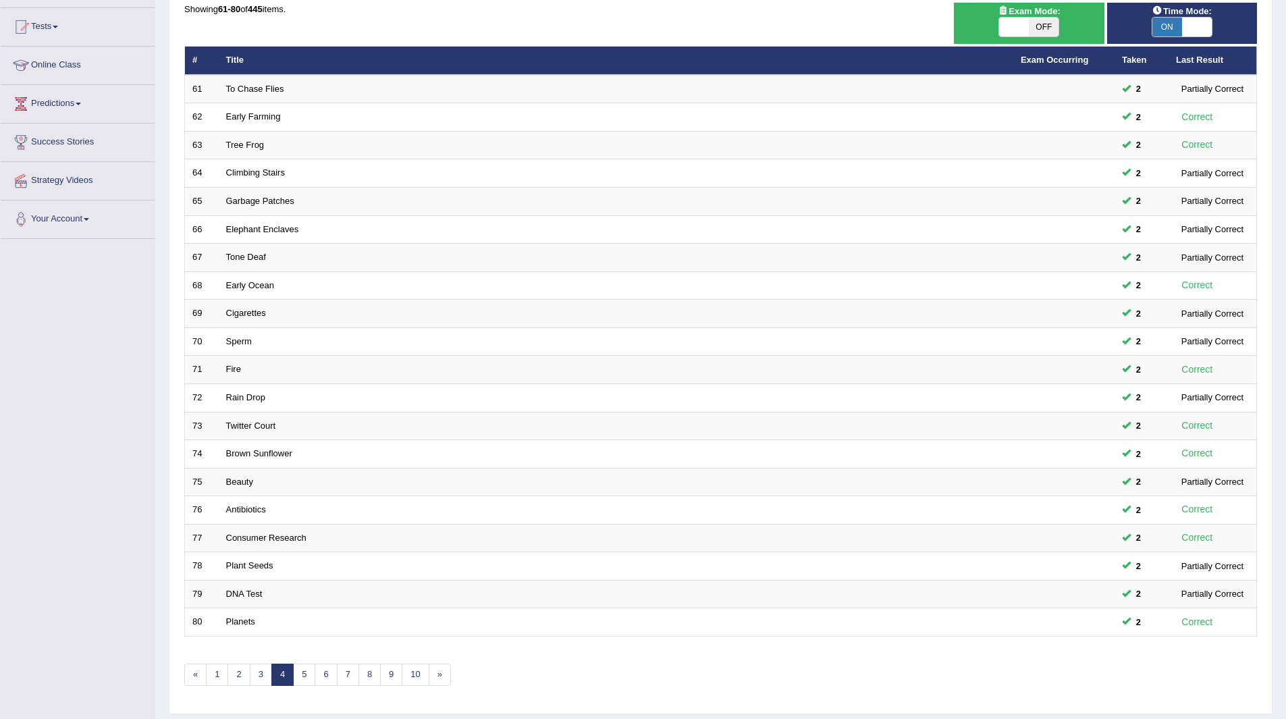
scroll to position [175, 0]
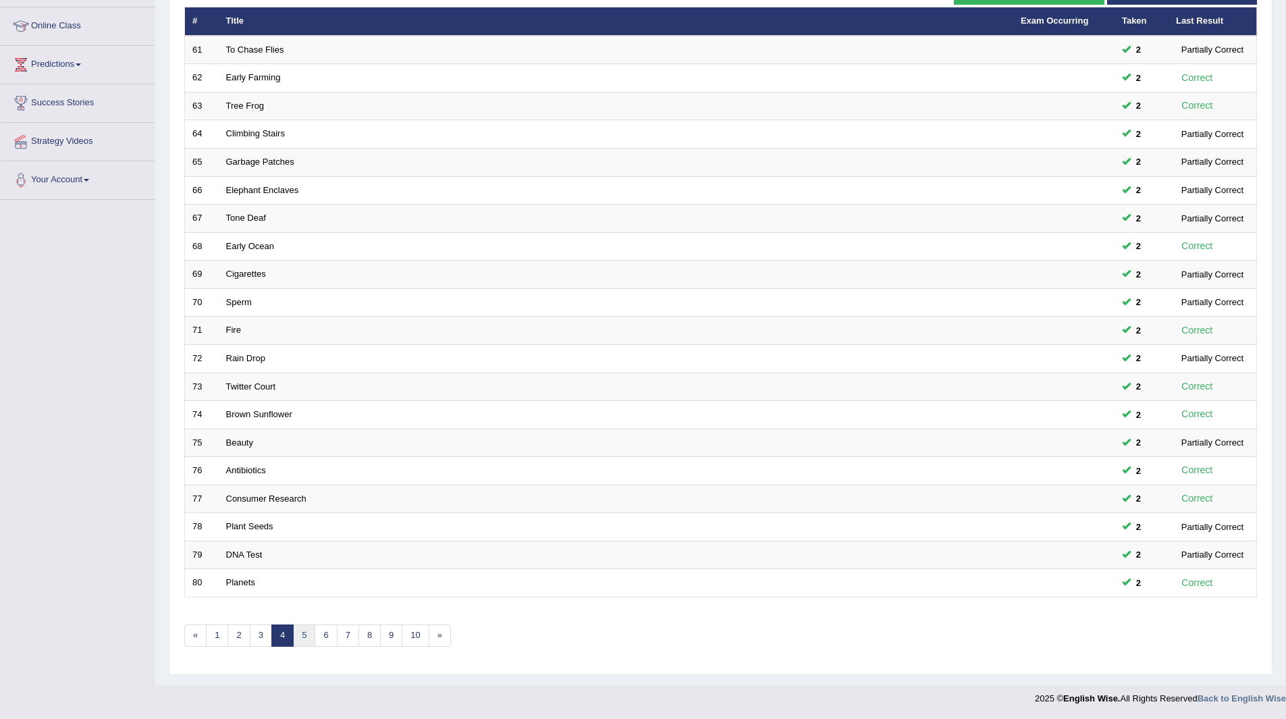
click at [302, 634] on link "5" at bounding box center [304, 635] width 22 height 22
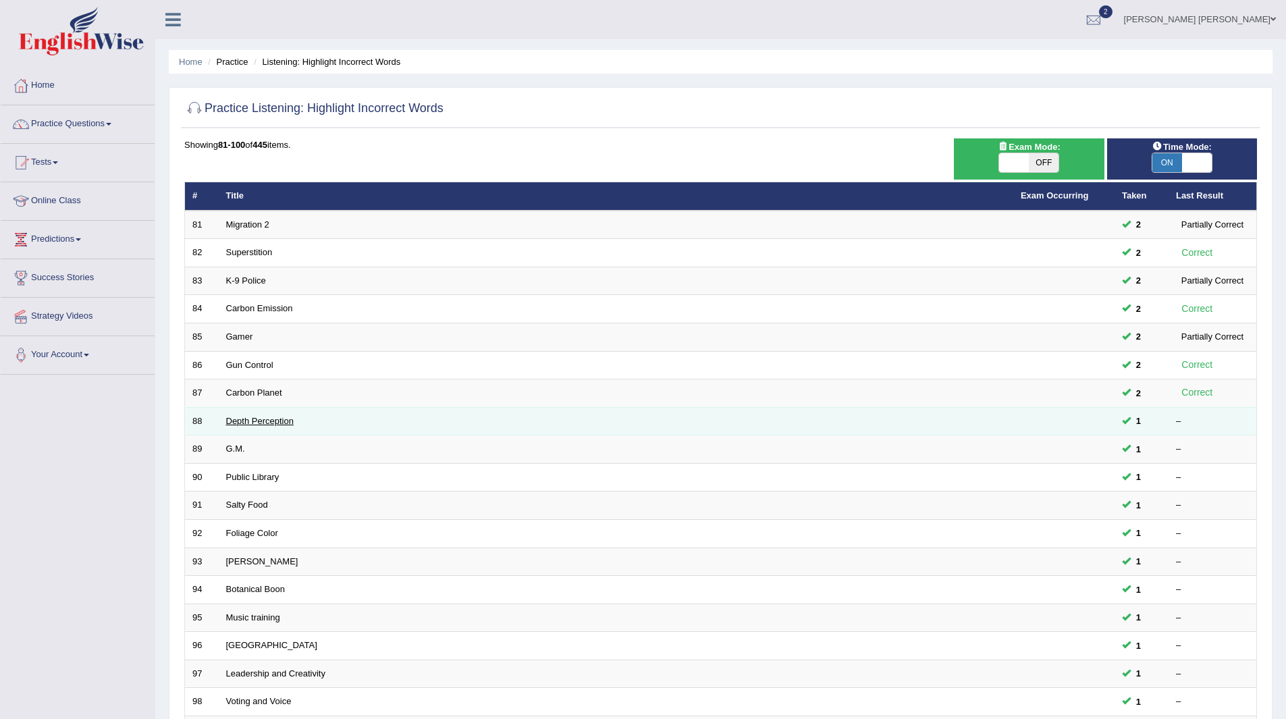
click at [237, 423] on link "Depth Perception" at bounding box center [259, 421] width 67 height 10
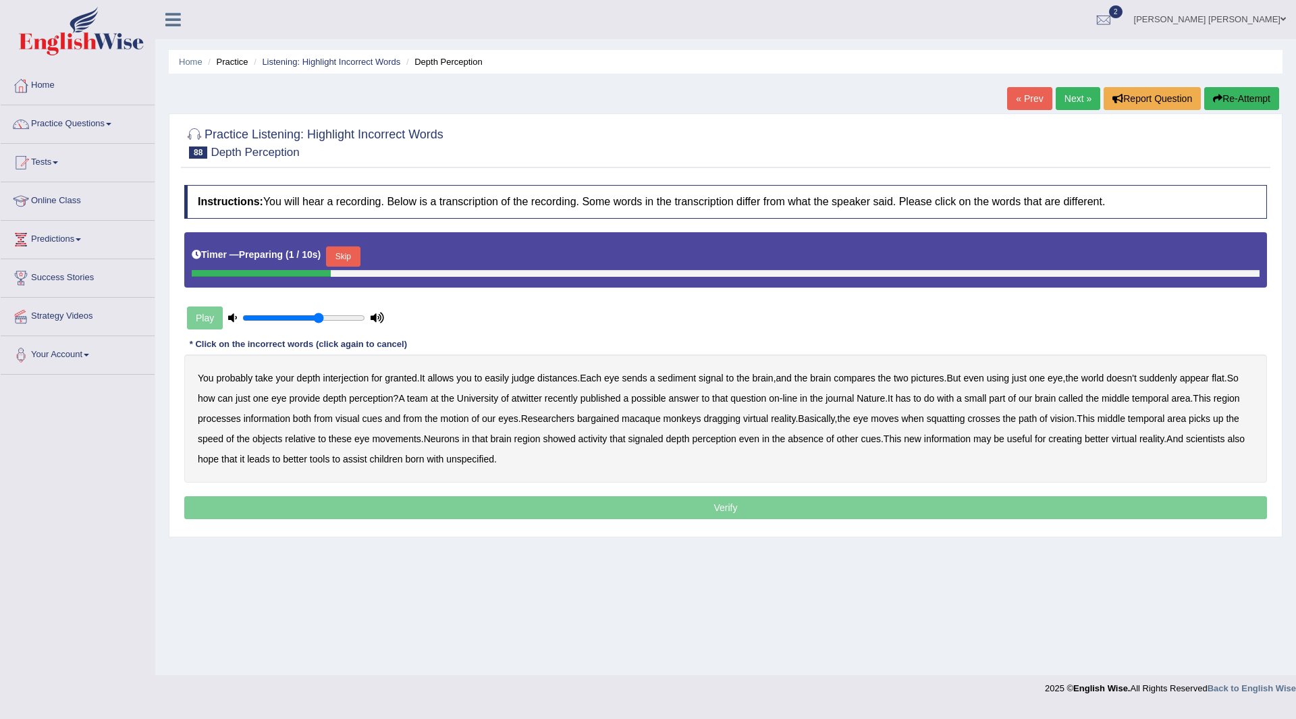
click at [347, 258] on button "Skip" at bounding box center [343, 256] width 34 height 20
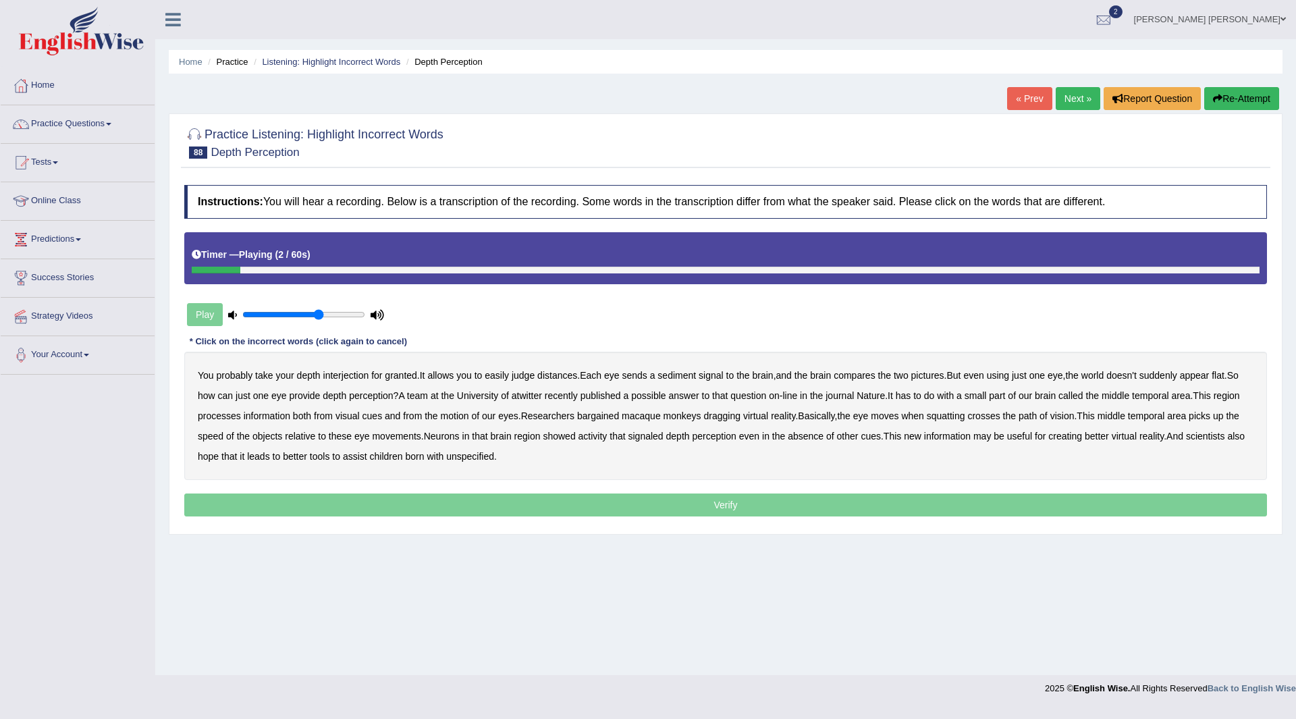
click at [361, 377] on b "interjection" at bounding box center [346, 375] width 46 height 11
click at [678, 375] on b "sediment" at bounding box center [676, 375] width 38 height 11
click at [542, 398] on b "atwitter" at bounding box center [527, 395] width 30 height 11
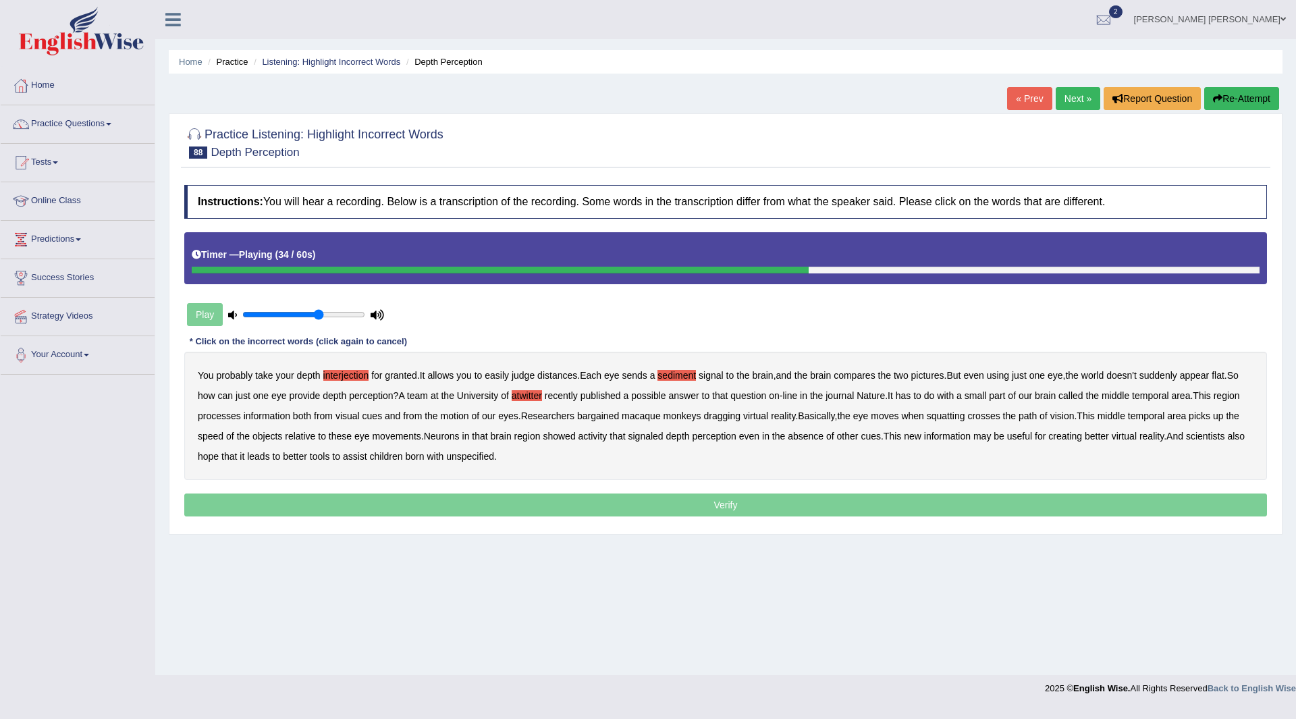
click at [619, 417] on b "bargained" at bounding box center [598, 415] width 42 height 11
click at [740, 418] on b "dragging" at bounding box center [721, 415] width 37 height 11
click at [965, 420] on b "squatting" at bounding box center [946, 415] width 38 height 11
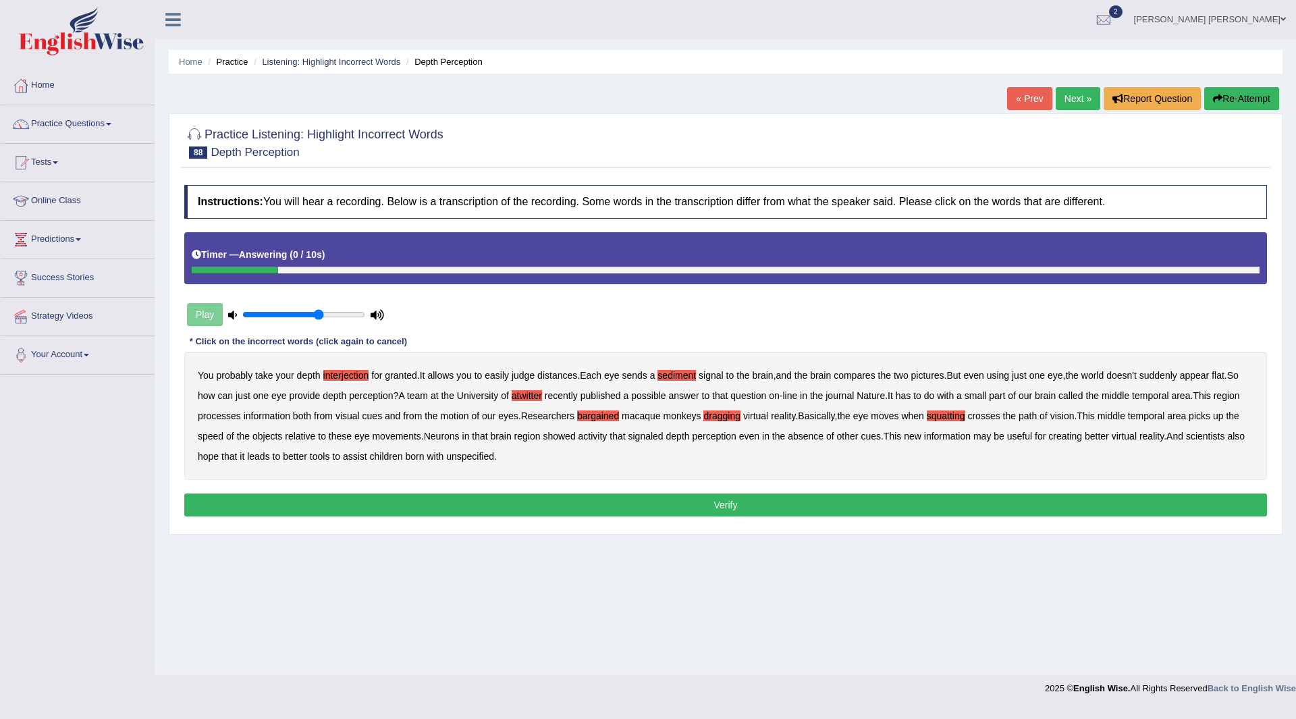
click at [494, 455] on b "unspecified" at bounding box center [470, 456] width 48 height 11
click at [678, 506] on button "Verify" at bounding box center [725, 504] width 1083 height 23
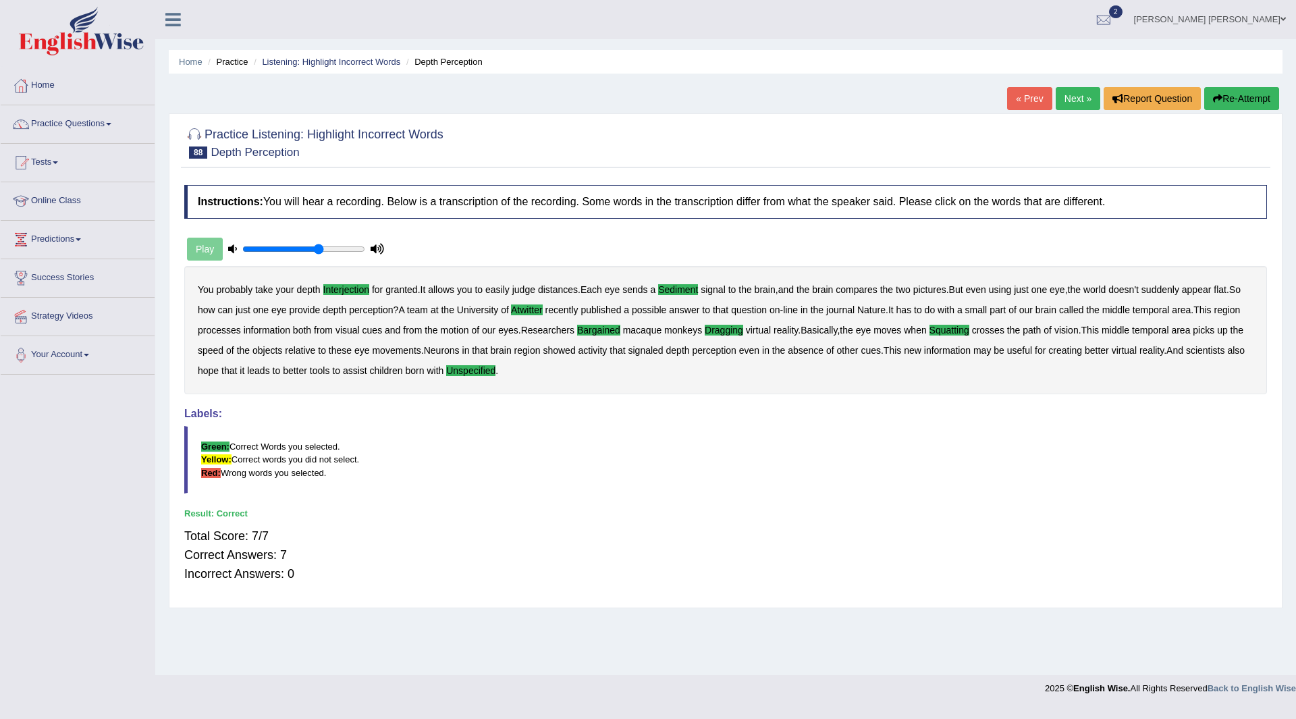
click at [1076, 96] on link "Next »" at bounding box center [1078, 98] width 45 height 23
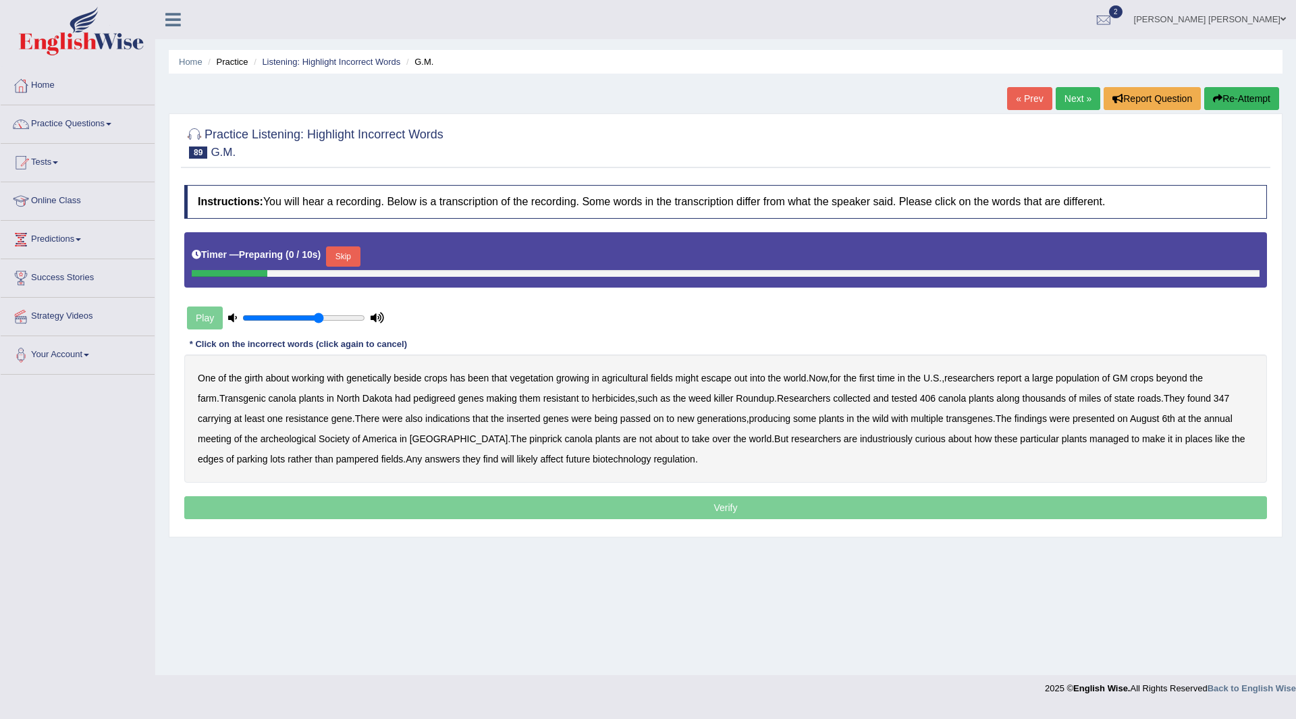
click at [359, 262] on button "Skip" at bounding box center [343, 256] width 34 height 20
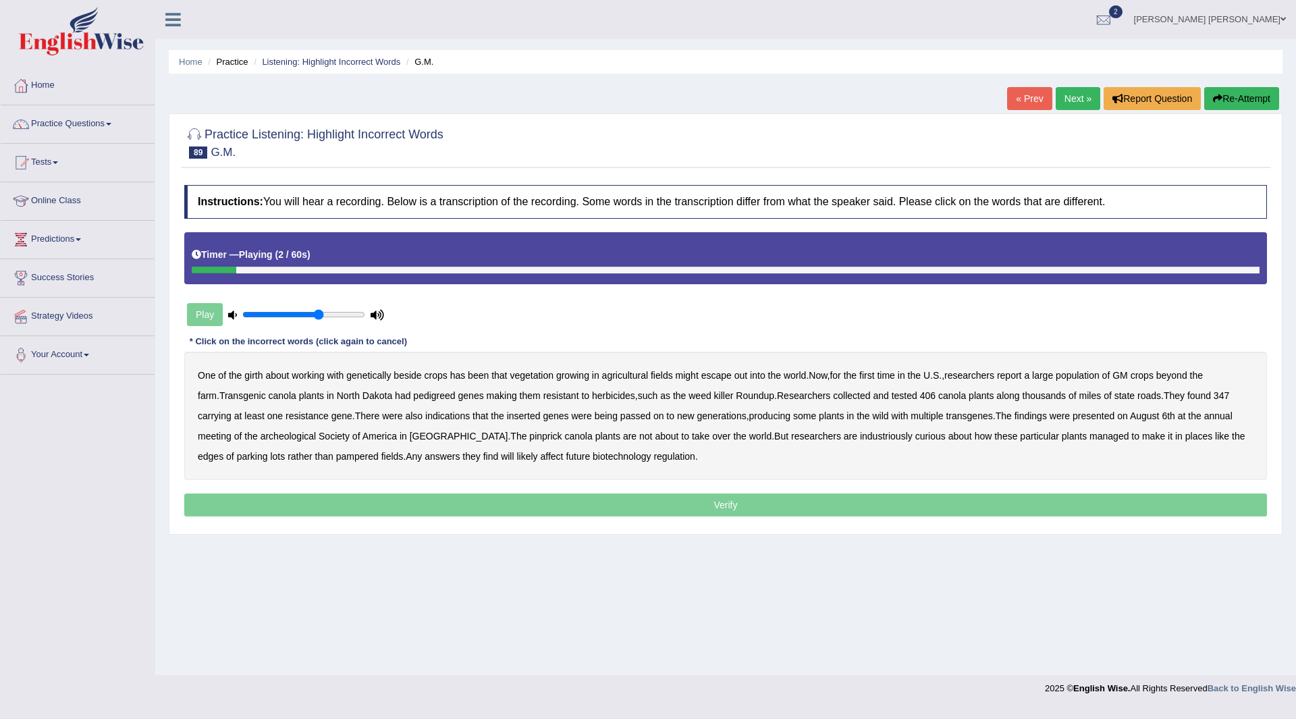
click at [256, 374] on b "girth" at bounding box center [253, 375] width 18 height 11
click at [404, 374] on b "beside" at bounding box center [407, 375] width 28 height 11
click at [418, 397] on b "pedigreed" at bounding box center [434, 395] width 42 height 11
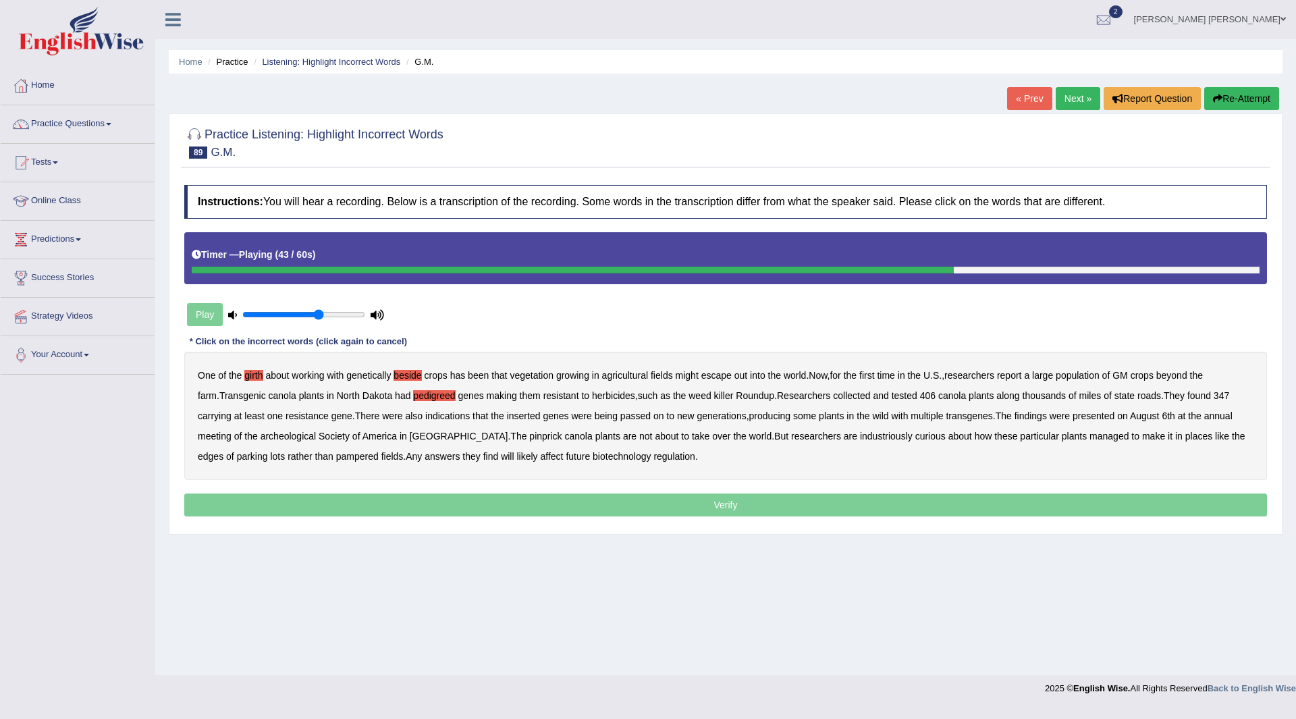
click at [261, 435] on b "archeological" at bounding box center [289, 436] width 56 height 11
click at [529, 435] on b "pinprick" at bounding box center [545, 436] width 32 height 11
click at [860, 435] on b "industriously" at bounding box center [886, 436] width 53 height 11
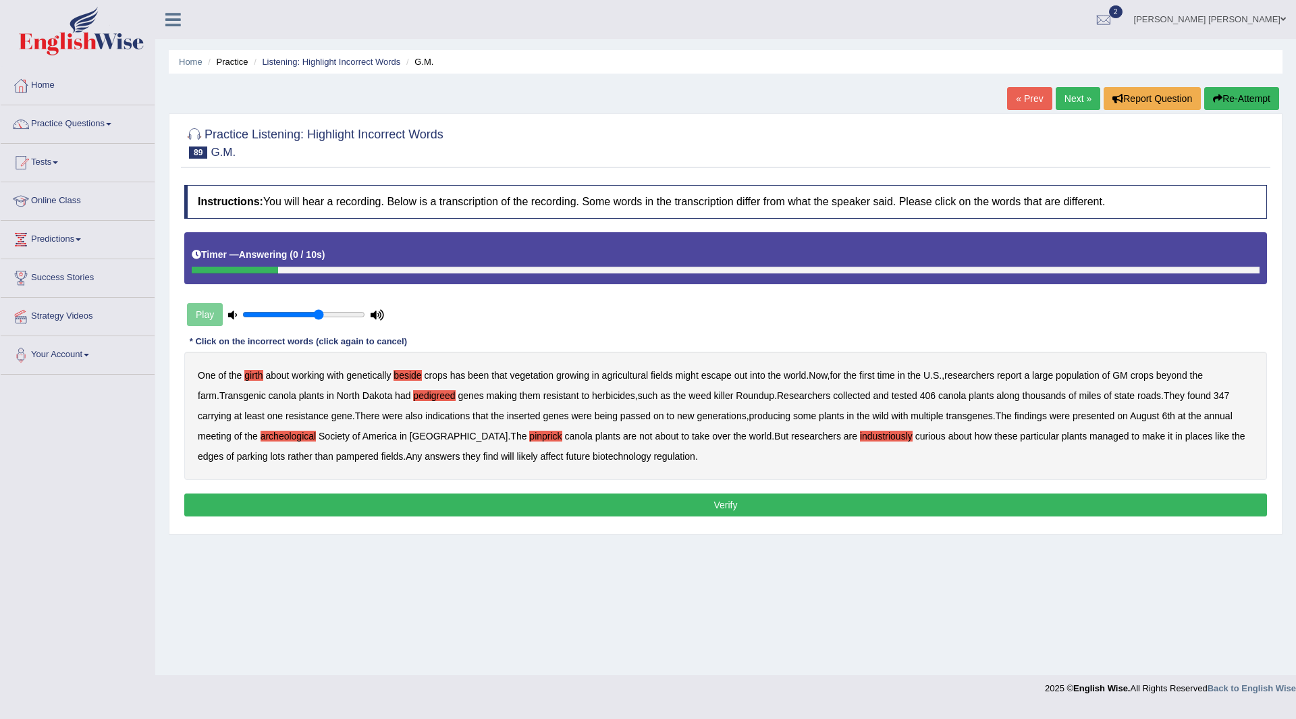
click at [600, 501] on button "Verify" at bounding box center [725, 504] width 1083 height 23
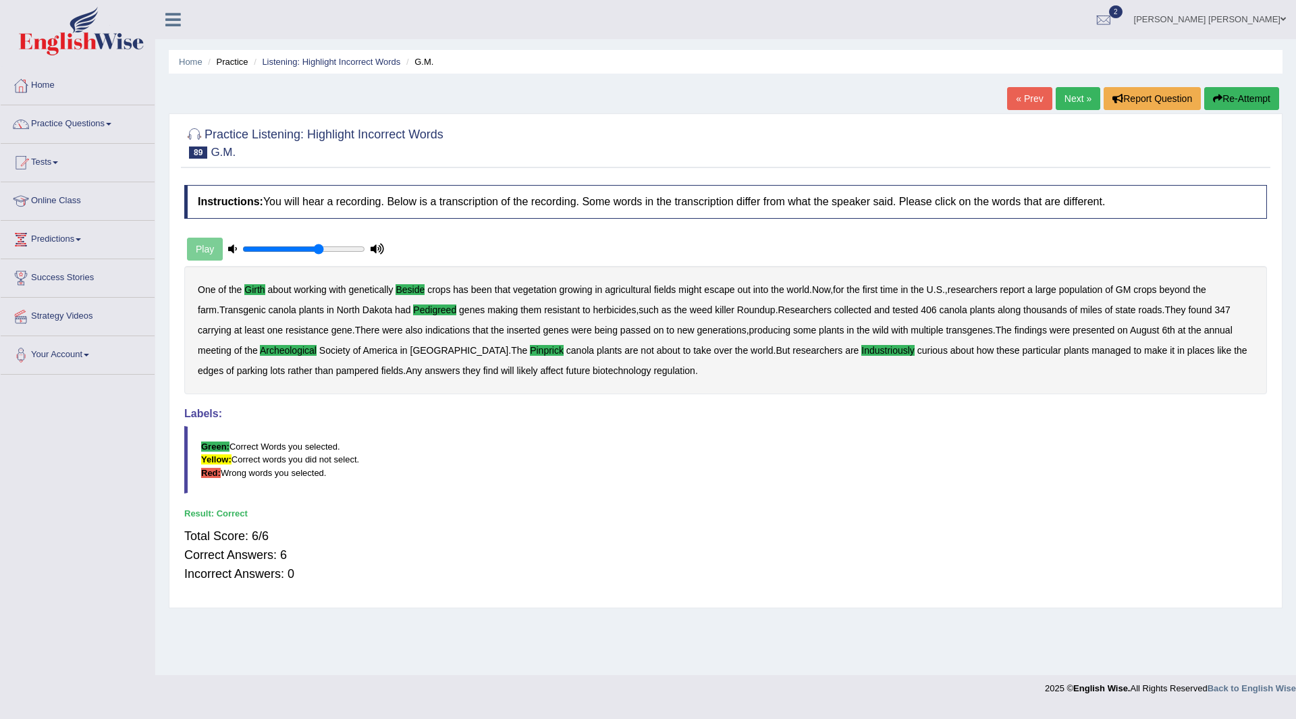
click at [1067, 99] on link "Next »" at bounding box center [1078, 98] width 45 height 23
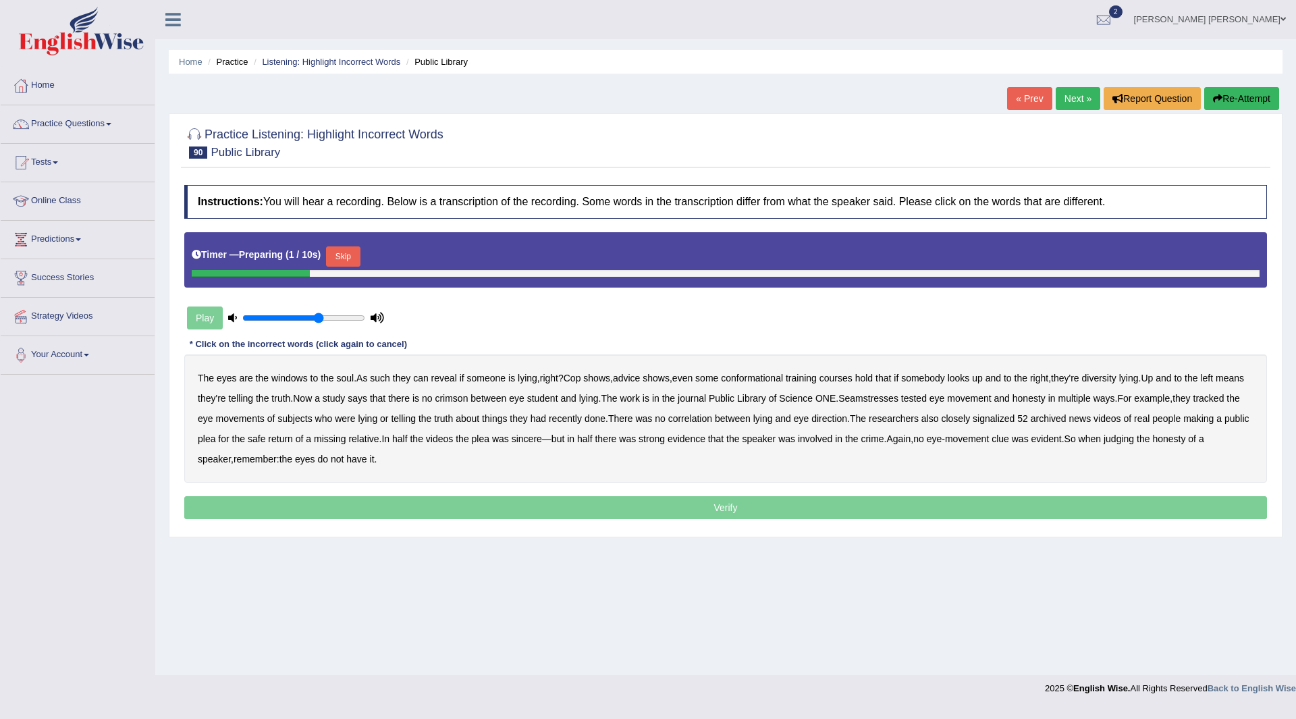
click at [348, 254] on button "Skip" at bounding box center [343, 256] width 34 height 20
